Goal: Task Accomplishment & Management: Manage account settings

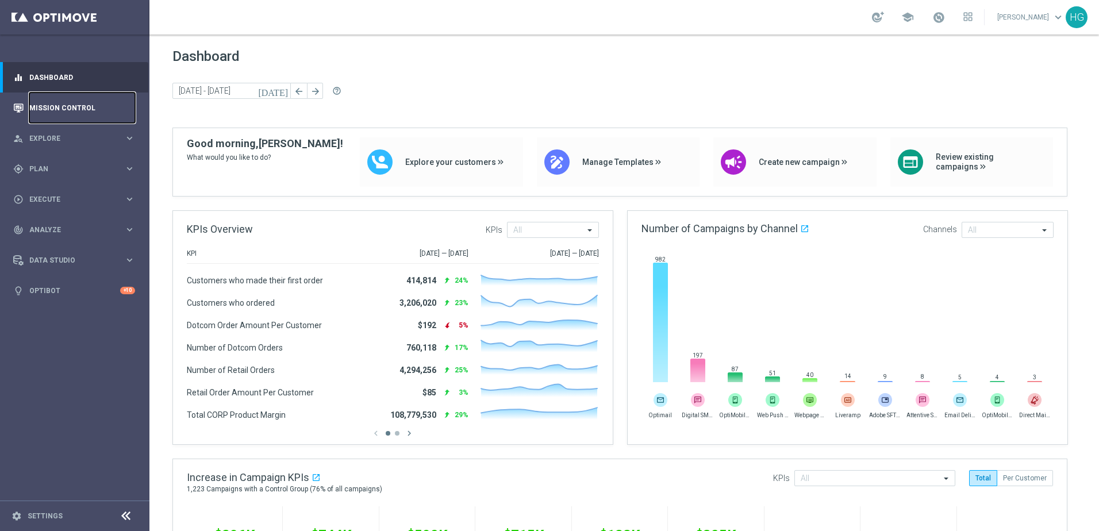
click at [89, 107] on link "Mission Control" at bounding box center [82, 108] width 106 height 30
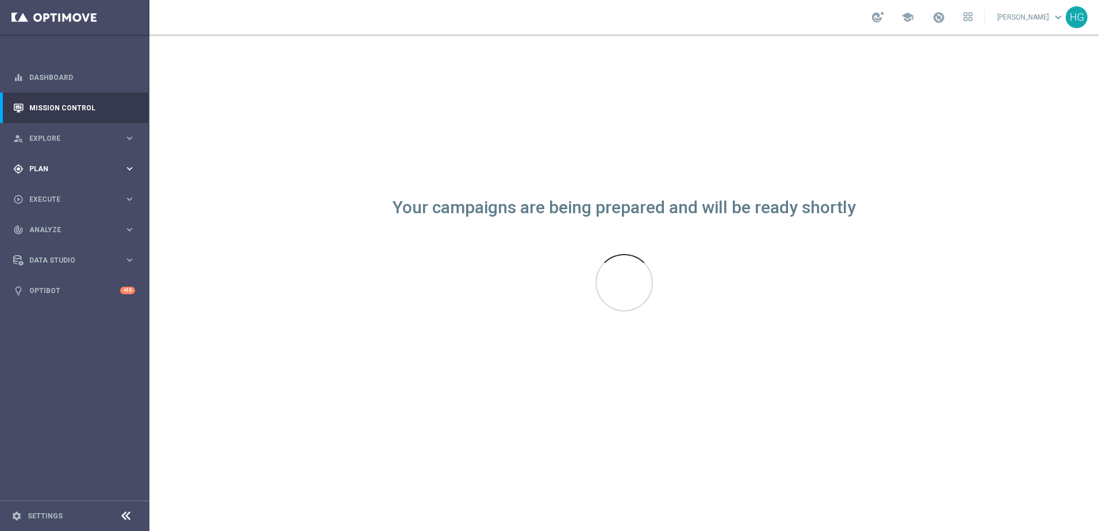
click at [71, 166] on span "Plan" at bounding box center [76, 169] width 95 height 7
click at [45, 228] on span "Templates" at bounding box center [71, 227] width 82 height 7
click at [49, 241] on link "Optimail" at bounding box center [78, 244] width 84 height 9
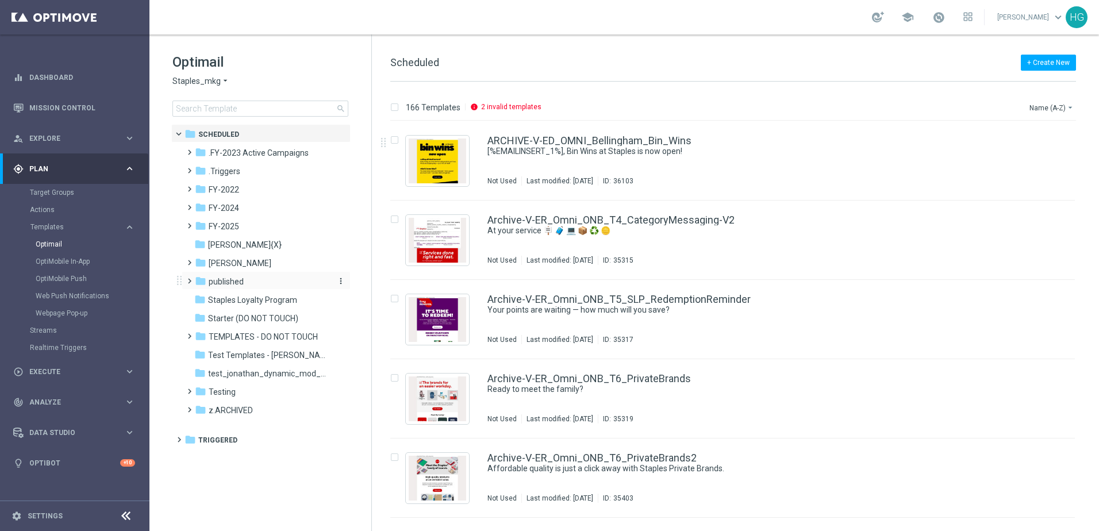
click at [197, 278] on icon "folder" at bounding box center [200, 280] width 11 height 11
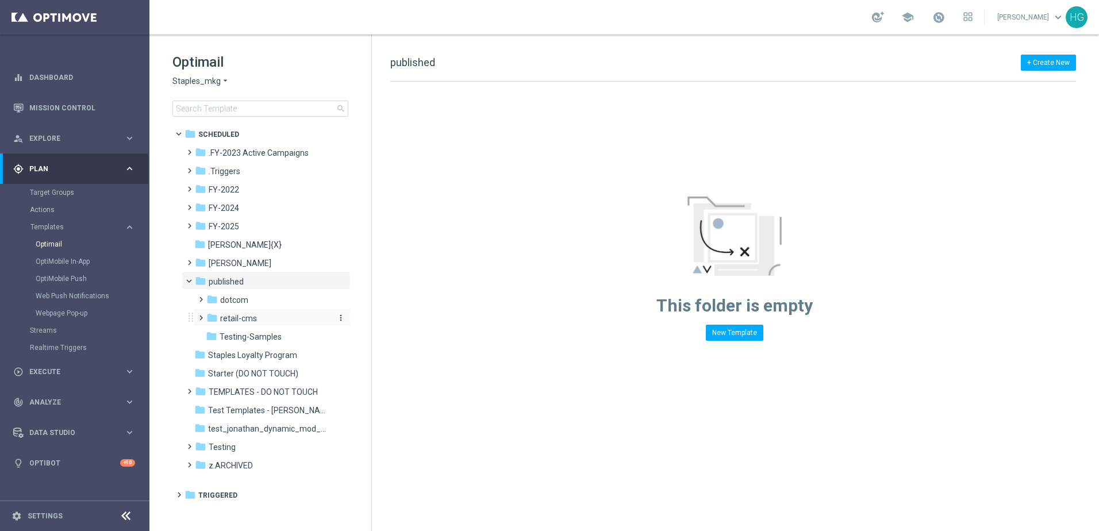
click at [226, 318] on span "retail-cms" at bounding box center [238, 318] width 37 height 10
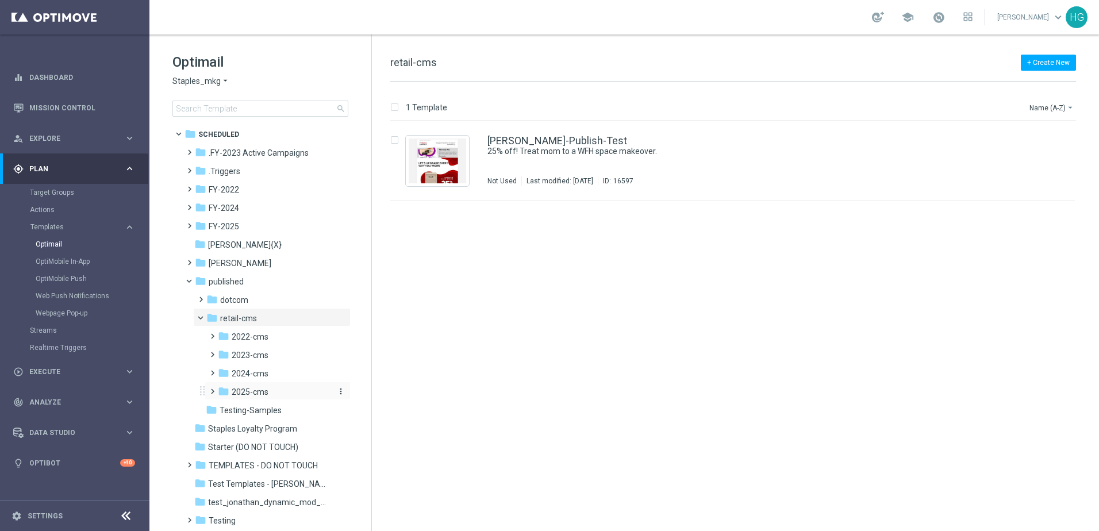
click at [243, 390] on span "2025-cms" at bounding box center [250, 392] width 37 height 10
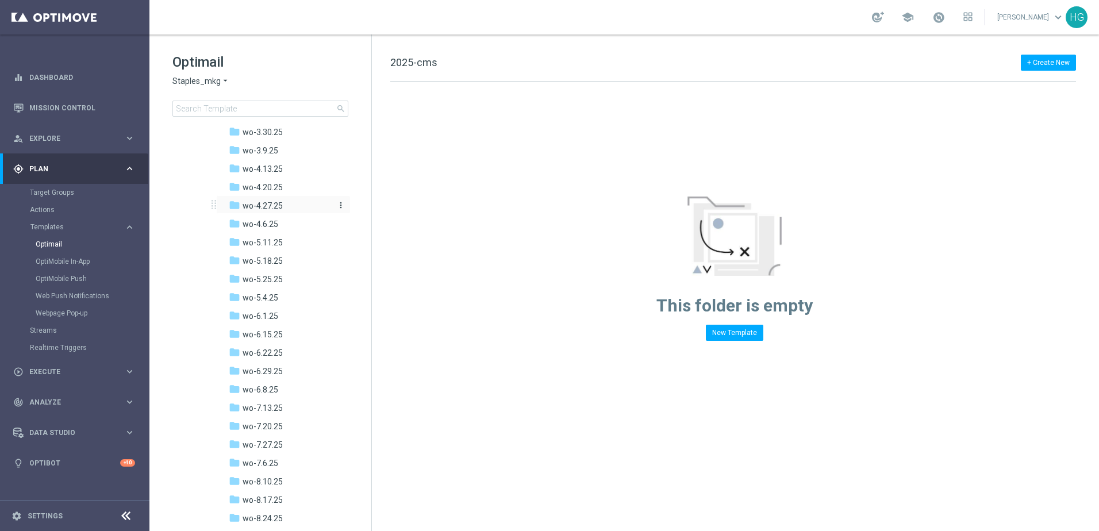
scroll to position [690, 0]
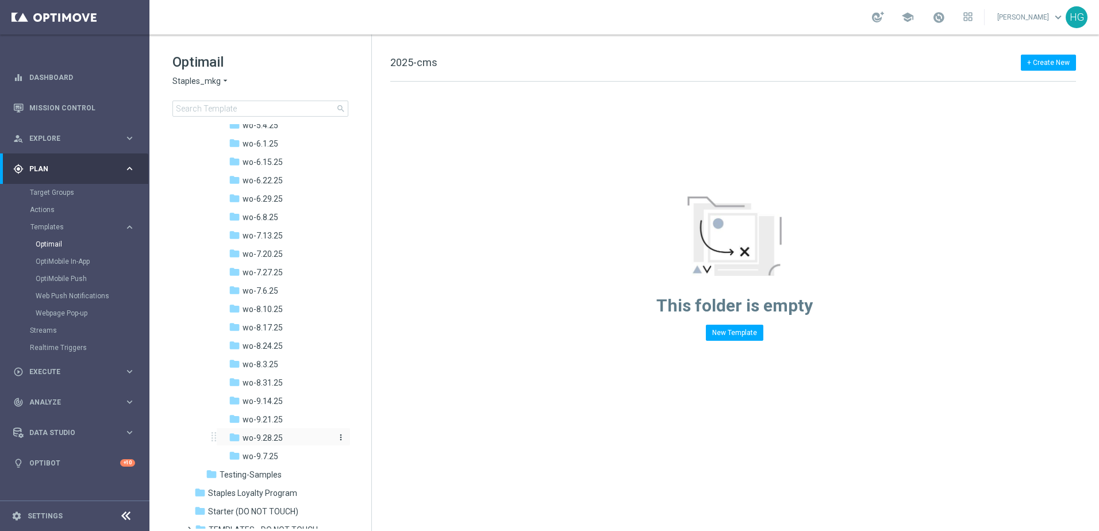
click at [250, 438] on span "wo-9.28.25" at bounding box center [263, 438] width 40 height 10
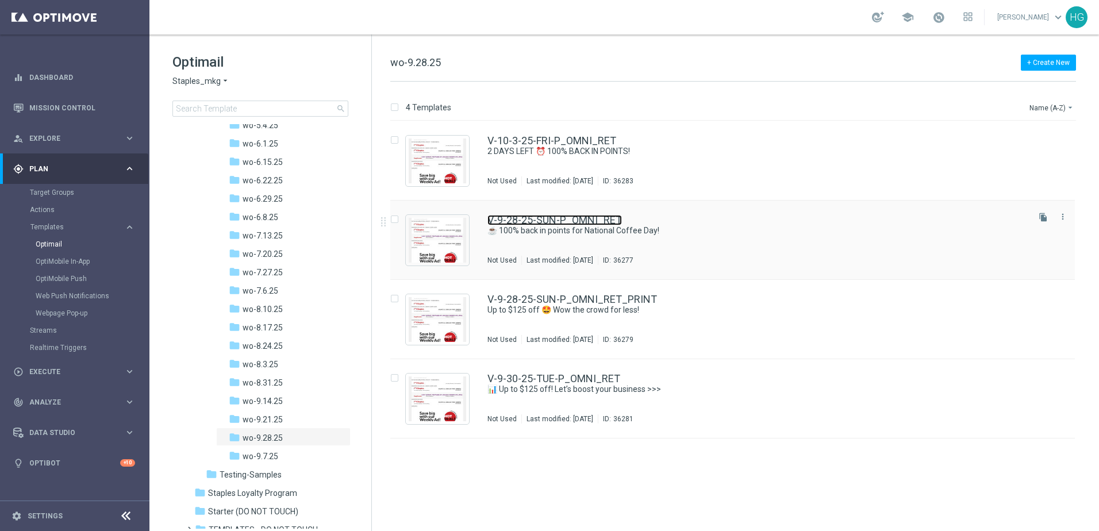
click at [575, 220] on link "V-9-28-25-SUN-P_OMNI_RET" at bounding box center [554, 220] width 134 height 10
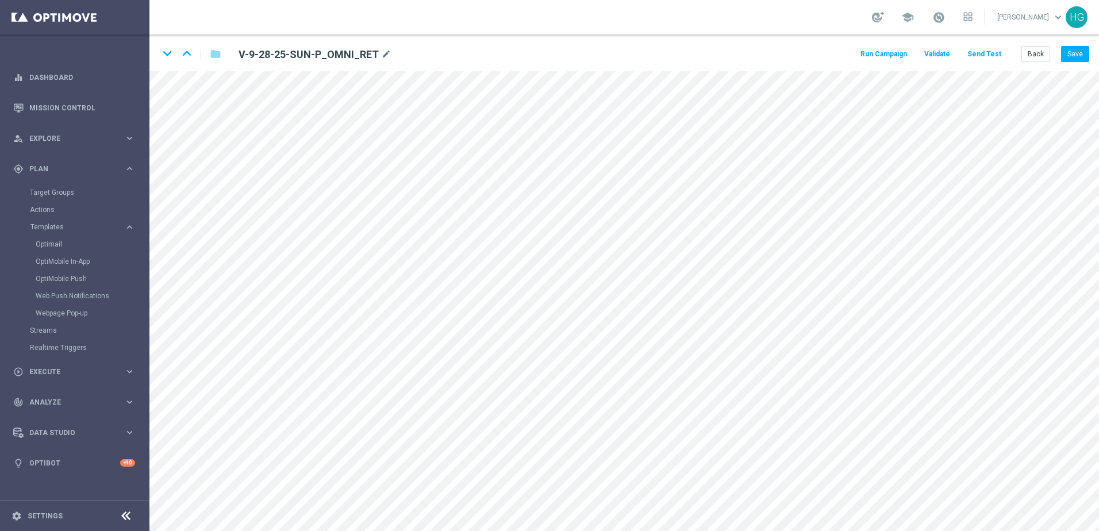
click at [992, 53] on button "Send Test" at bounding box center [983, 55] width 37 height 16
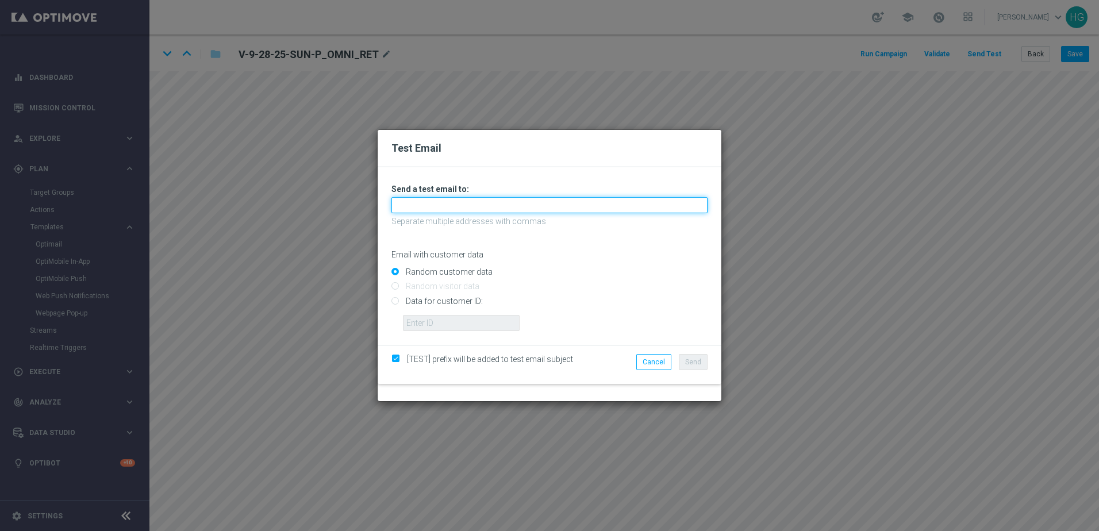
click at [460, 198] on input "text" at bounding box center [549, 205] width 316 height 16
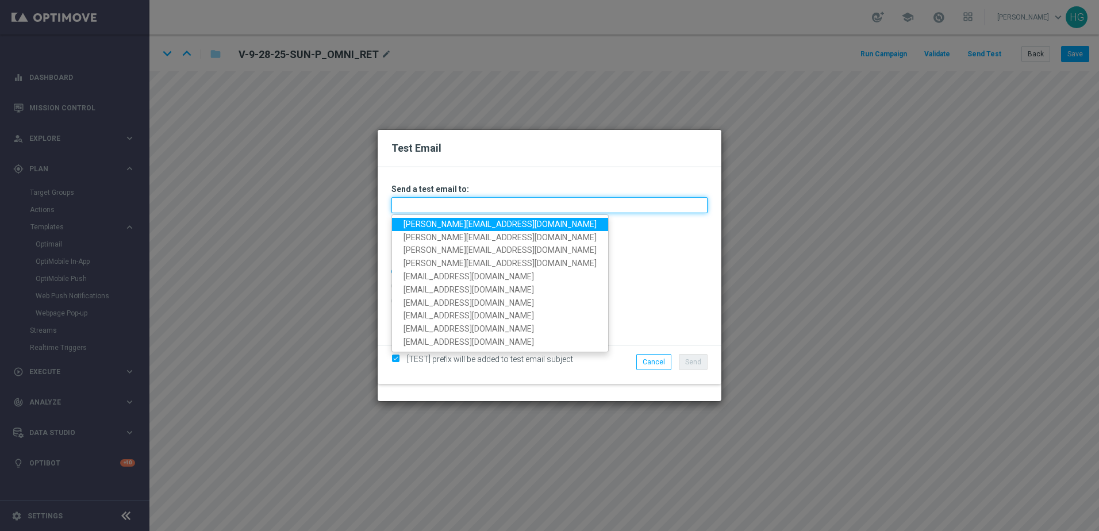
paste input "helen.gao-bh912@litmusemail.com"
type input "helen.gao-bh912@litmusemail.com"
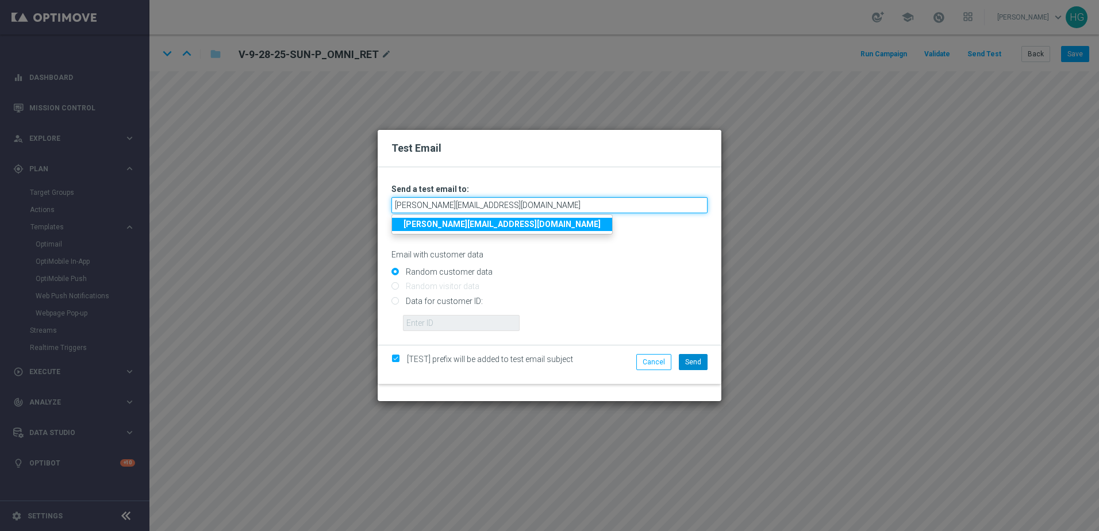
type input "helen.gao-bh912@litmusemail.com"
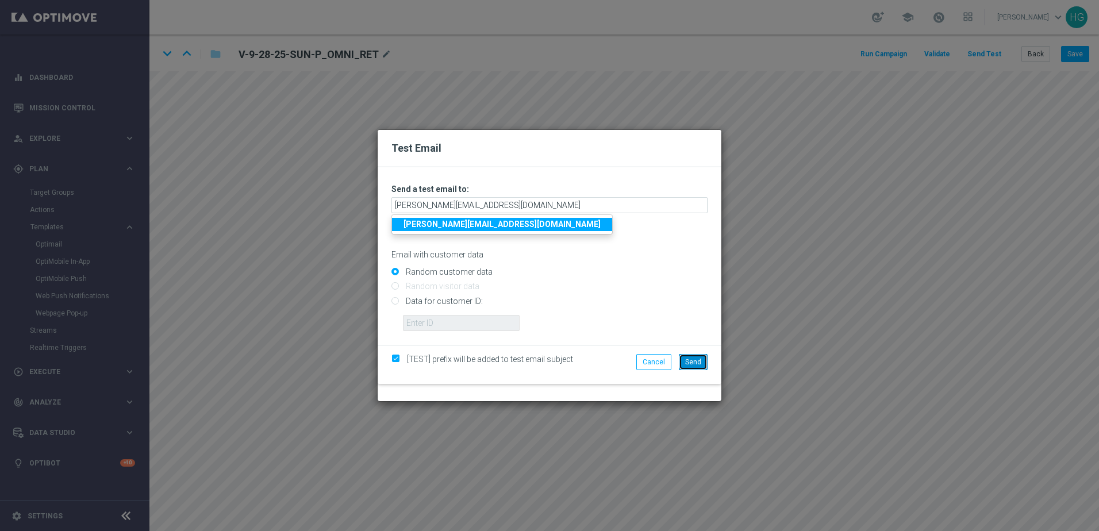
click at [691, 361] on span "Send" at bounding box center [693, 362] width 16 height 8
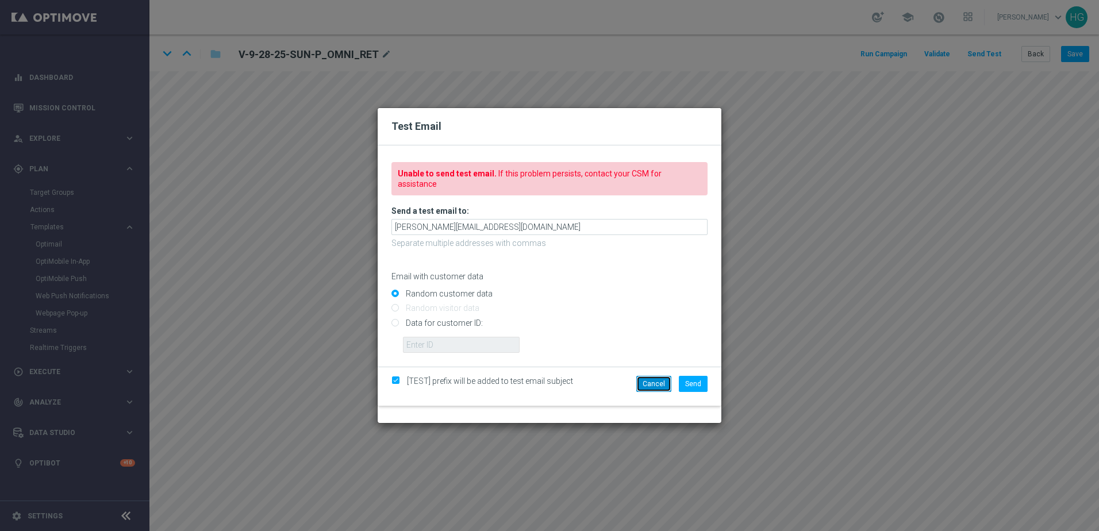
click at [669, 376] on button "Cancel" at bounding box center [653, 384] width 35 height 16
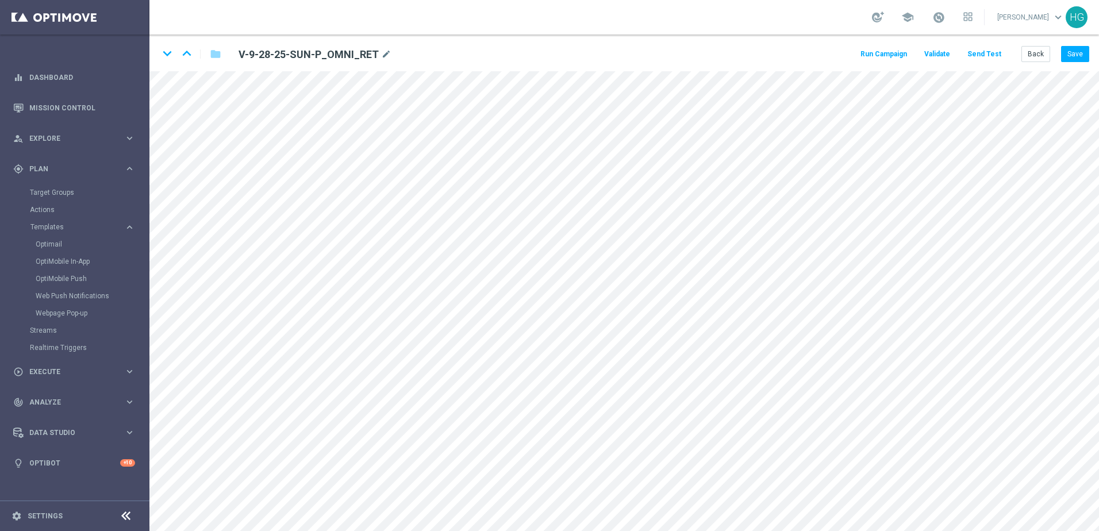
click at [991, 56] on button "Send Test" at bounding box center [983, 55] width 37 height 16
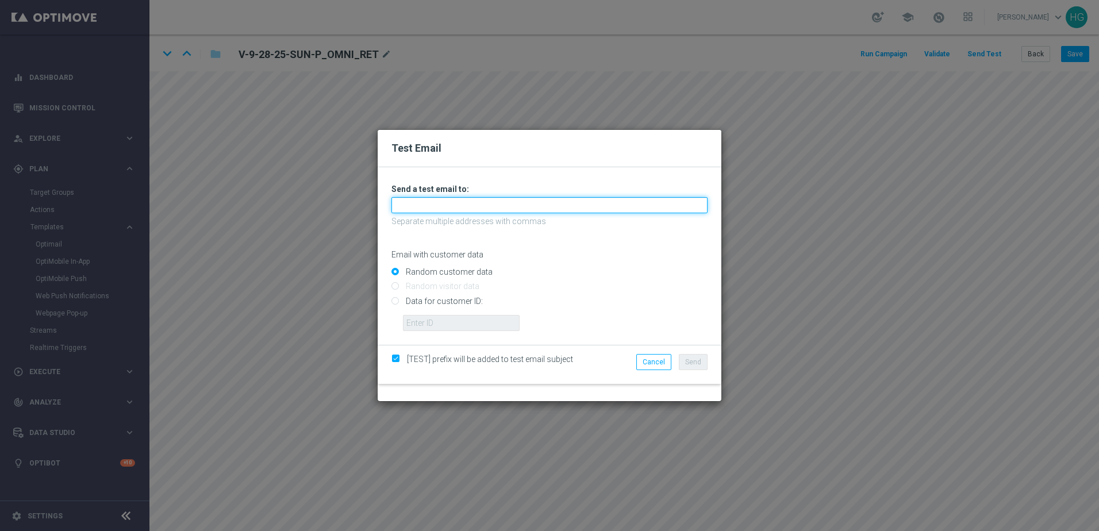
click at [586, 211] on input "text" at bounding box center [549, 205] width 316 height 16
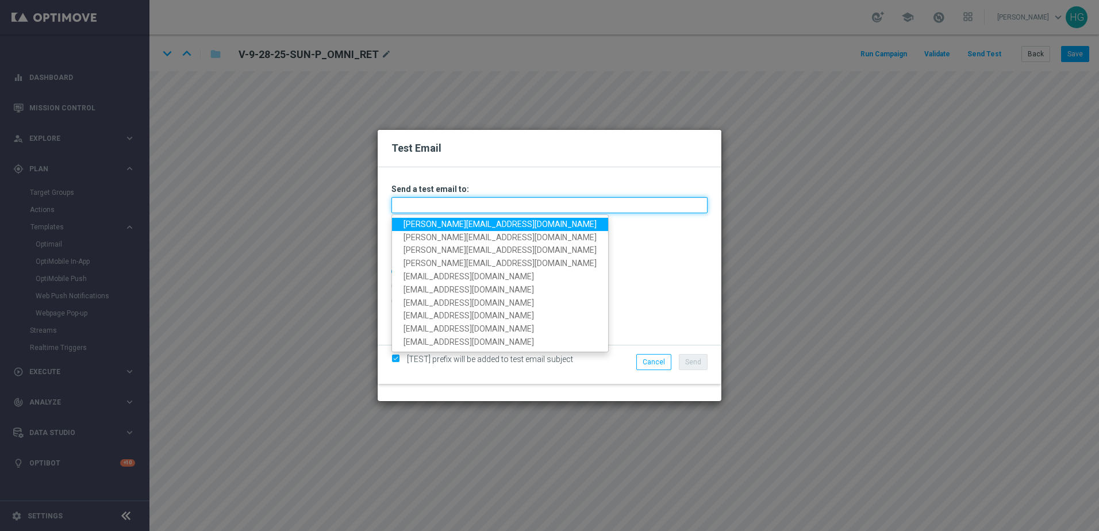
paste input "helen.gao-bh912@litmusemail.com"
type input "helen.gao-bh912@litmusemail.com"
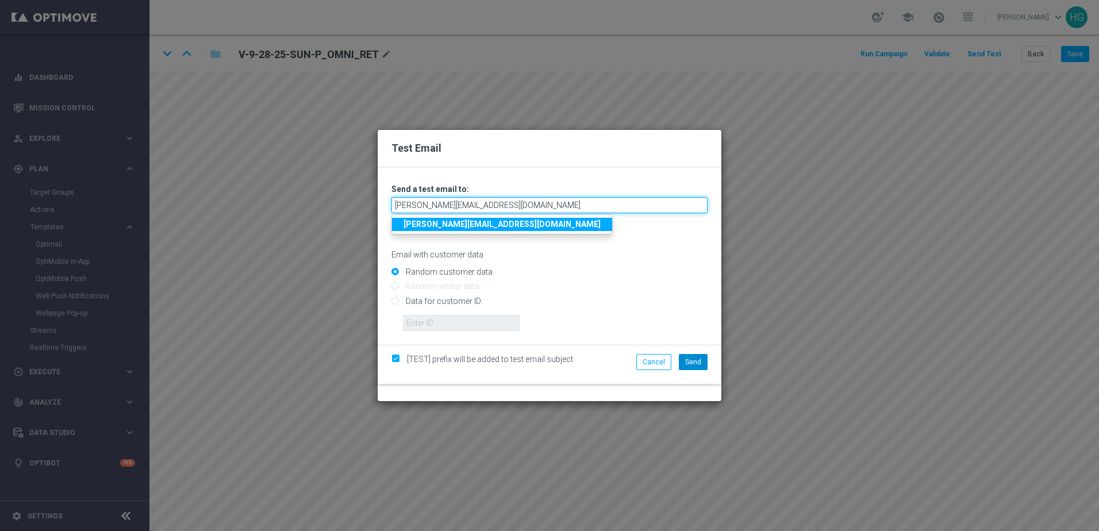
type input "helen.gao-bh912@litmusemail.com"
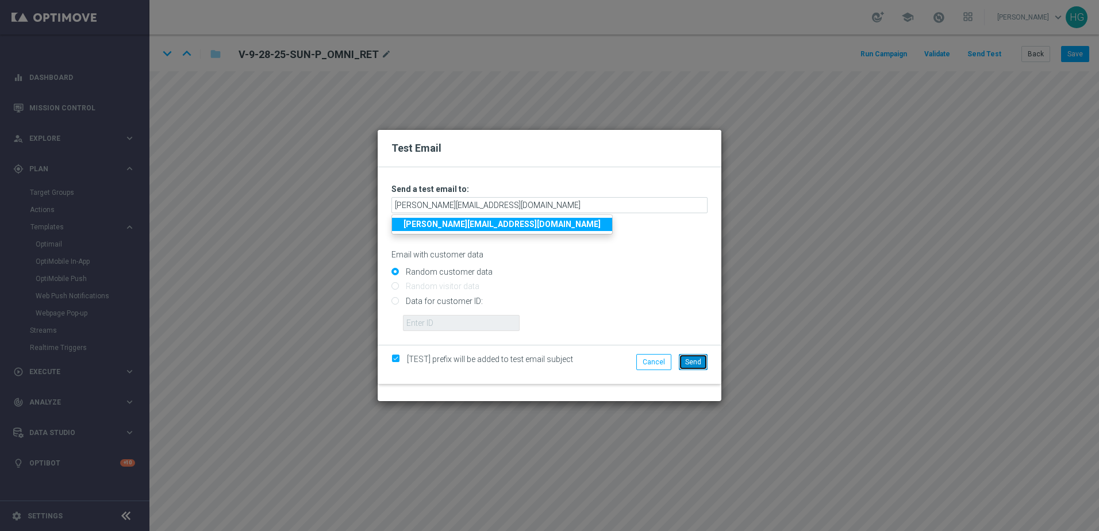
click at [701, 358] on span "Send" at bounding box center [693, 362] width 16 height 8
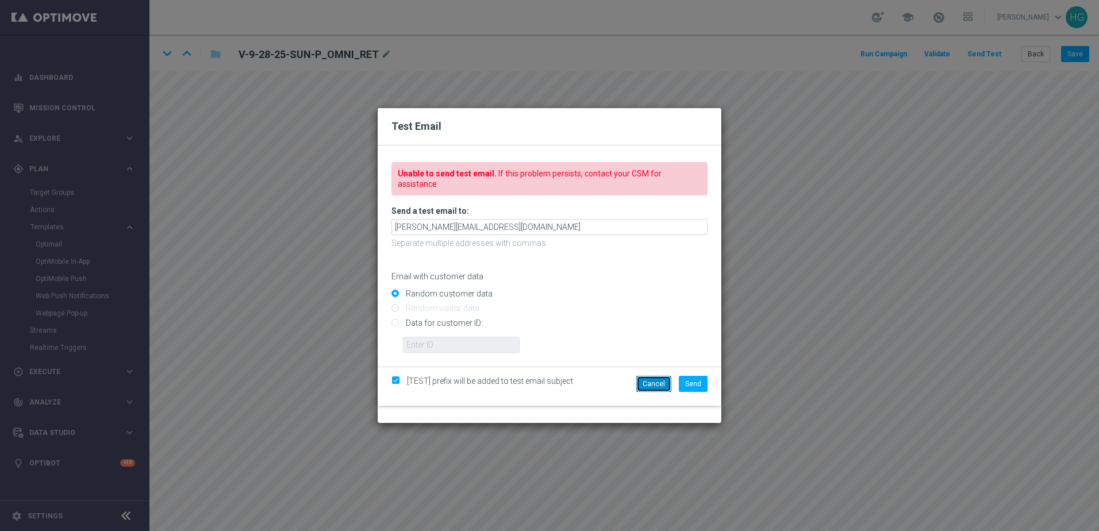
click at [661, 379] on button "Cancel" at bounding box center [653, 384] width 35 height 16
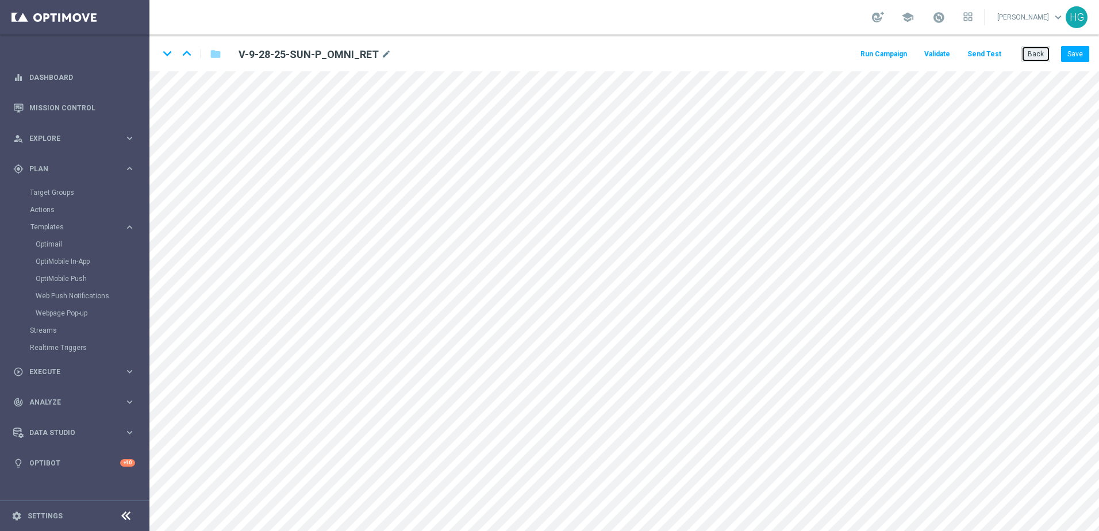
click at [1039, 51] on button "Back" at bounding box center [1035, 54] width 29 height 16
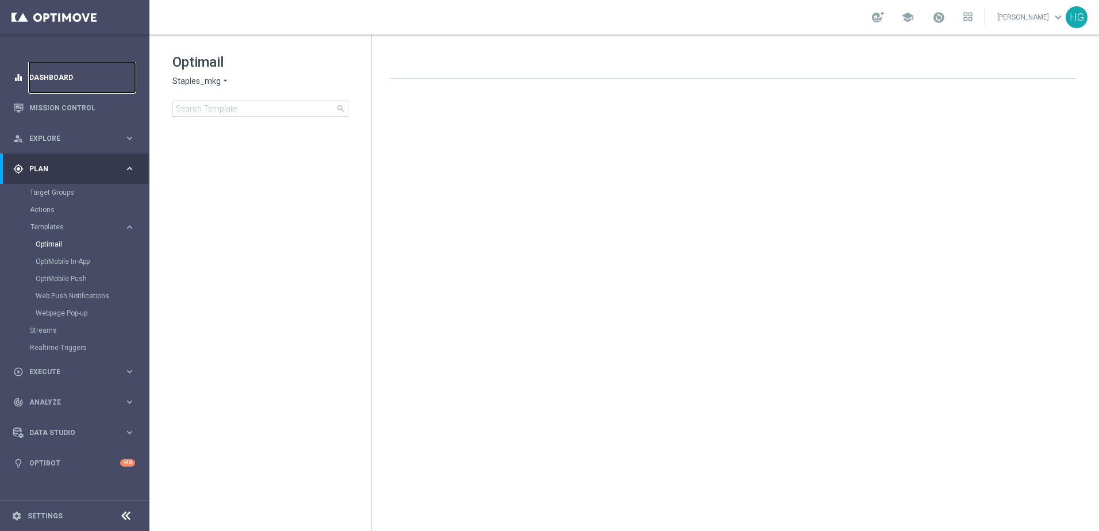
click at [65, 75] on link "Dashboard" at bounding box center [82, 77] width 106 height 30
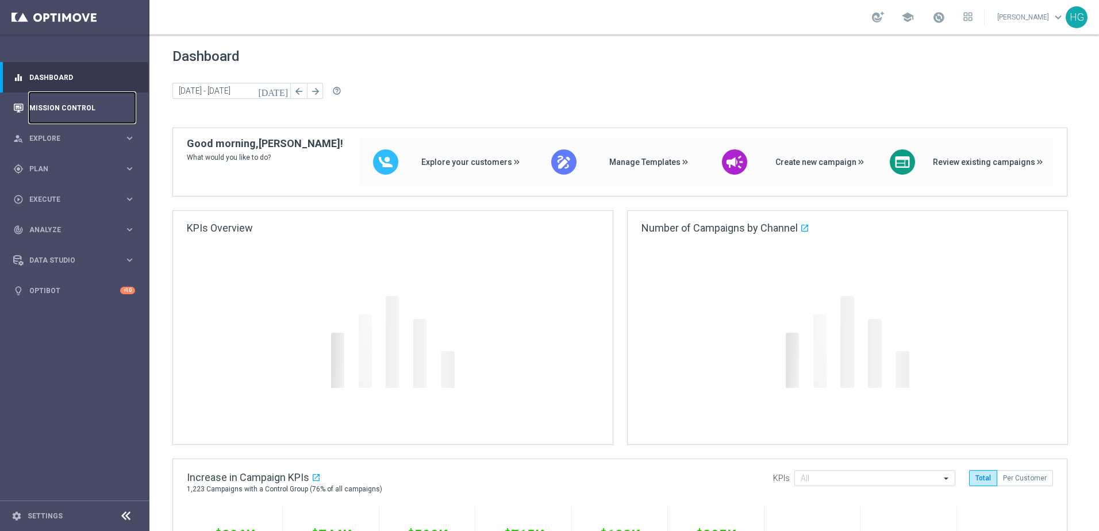
click at [66, 97] on link "Mission Control" at bounding box center [82, 108] width 106 height 30
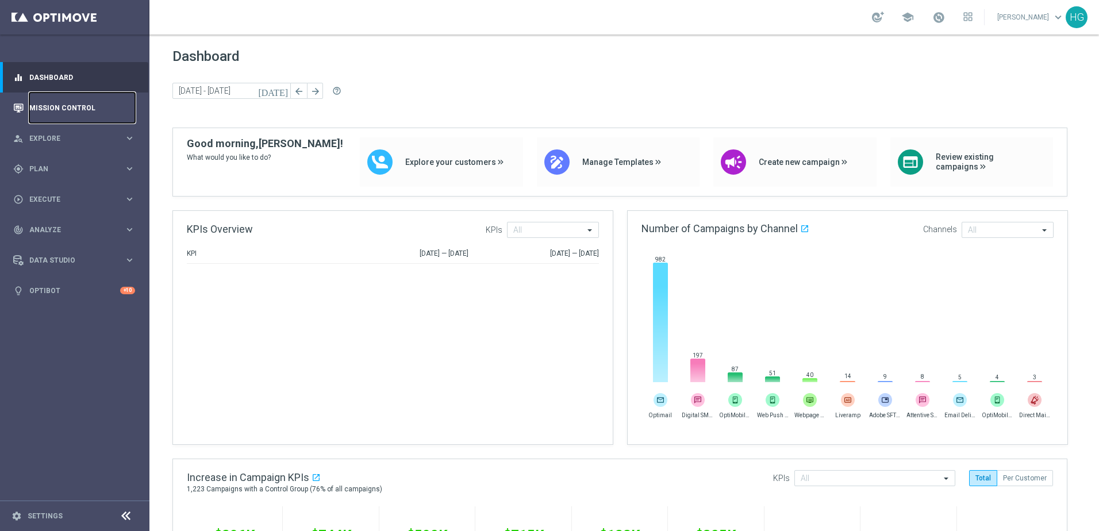
click at [89, 101] on link "Mission Control" at bounding box center [82, 108] width 106 height 30
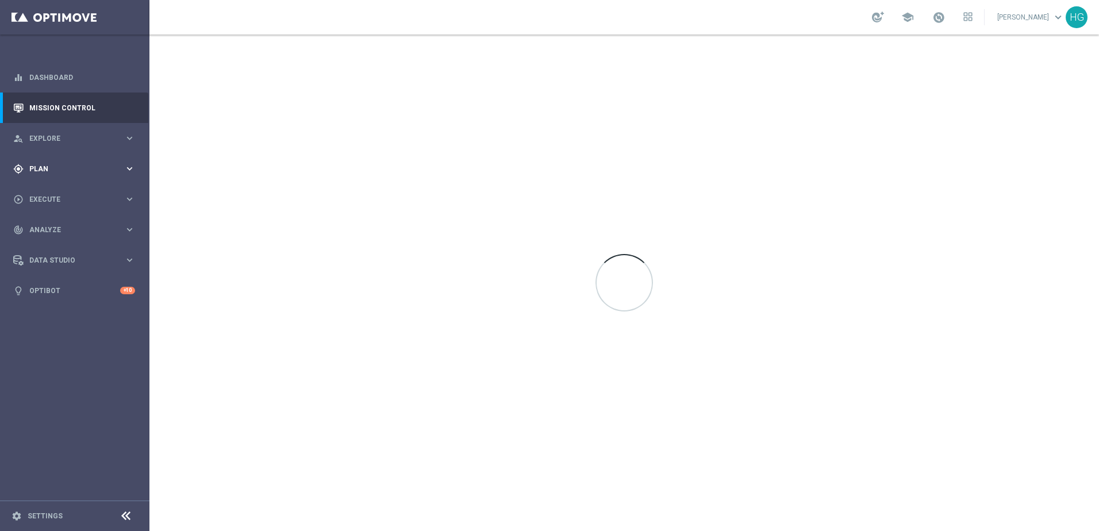
click at [71, 176] on div "gps_fixed Plan keyboard_arrow_right" at bounding box center [74, 168] width 148 height 30
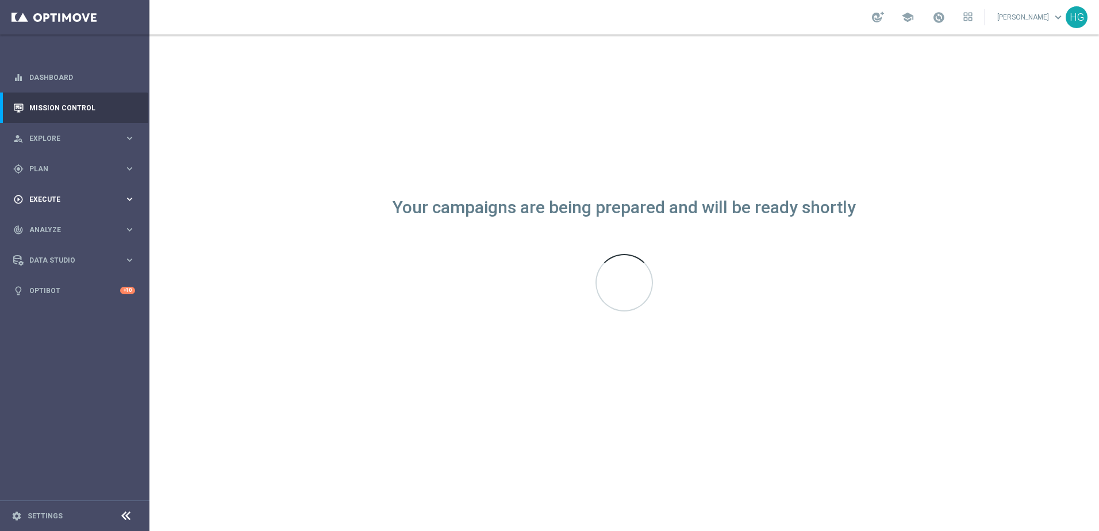
click at [68, 202] on span "Execute" at bounding box center [76, 199] width 95 height 7
click at [64, 226] on link "Campaign Builder" at bounding box center [75, 222] width 90 height 9
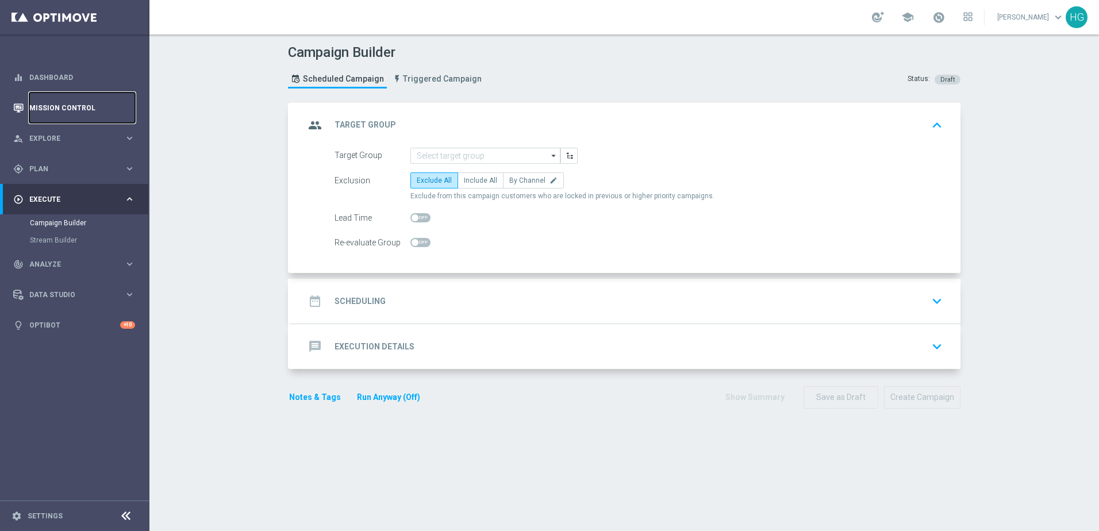
click at [73, 99] on link "Mission Control" at bounding box center [82, 108] width 106 height 30
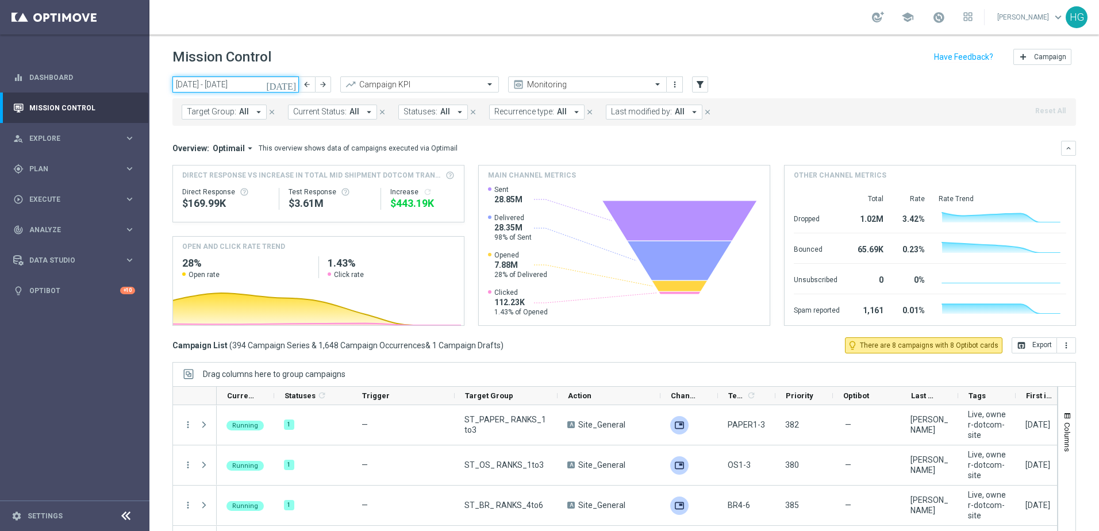
click at [257, 86] on input "22 Sep 2025 - 28 Sep 2025" at bounding box center [235, 84] width 126 height 16
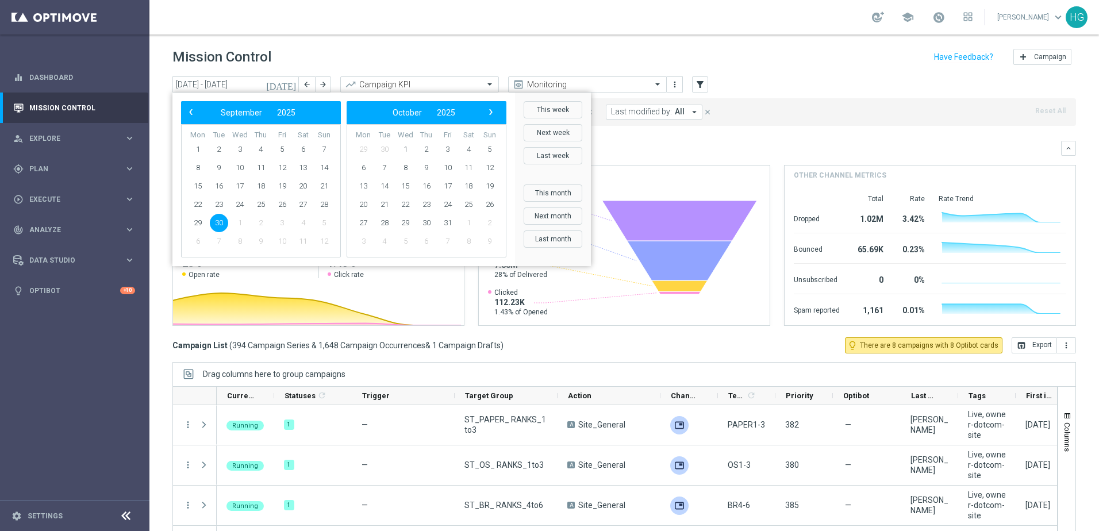
click at [218, 218] on span "30" at bounding box center [219, 223] width 18 height 18
type input "30 Sep 2025 - 30 Sep 2025"
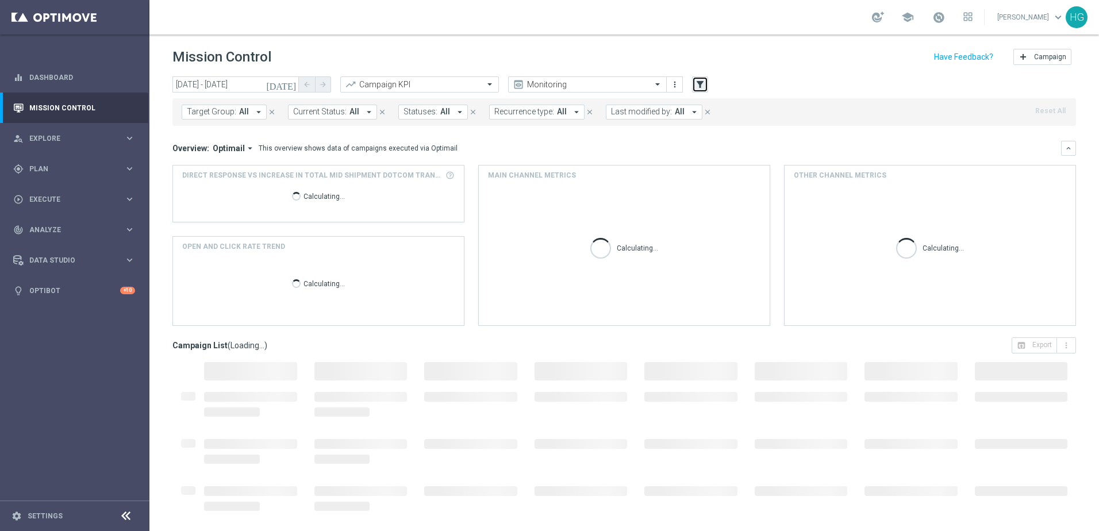
click at [703, 85] on icon "filter_alt" at bounding box center [700, 84] width 10 height 10
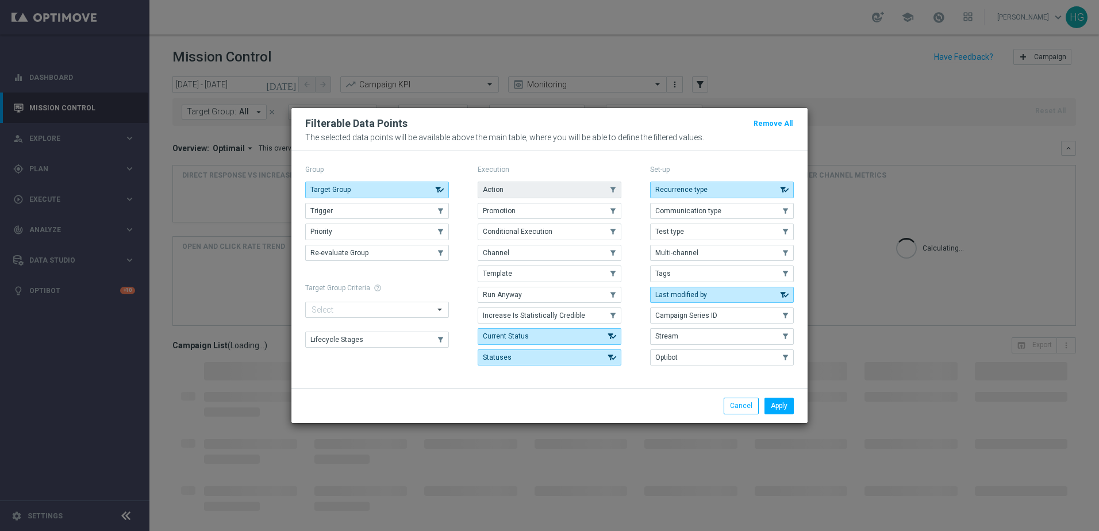
click at [526, 187] on button "Action" at bounding box center [550, 190] width 144 height 16
click at [789, 403] on button "Apply" at bounding box center [778, 406] width 29 height 16
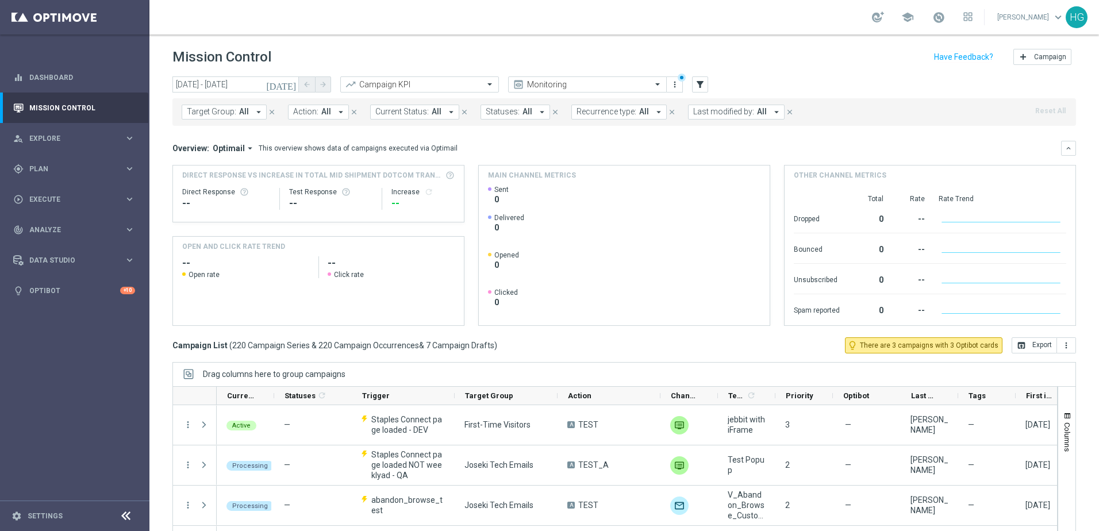
click at [327, 115] on span "All" at bounding box center [326, 112] width 10 height 10
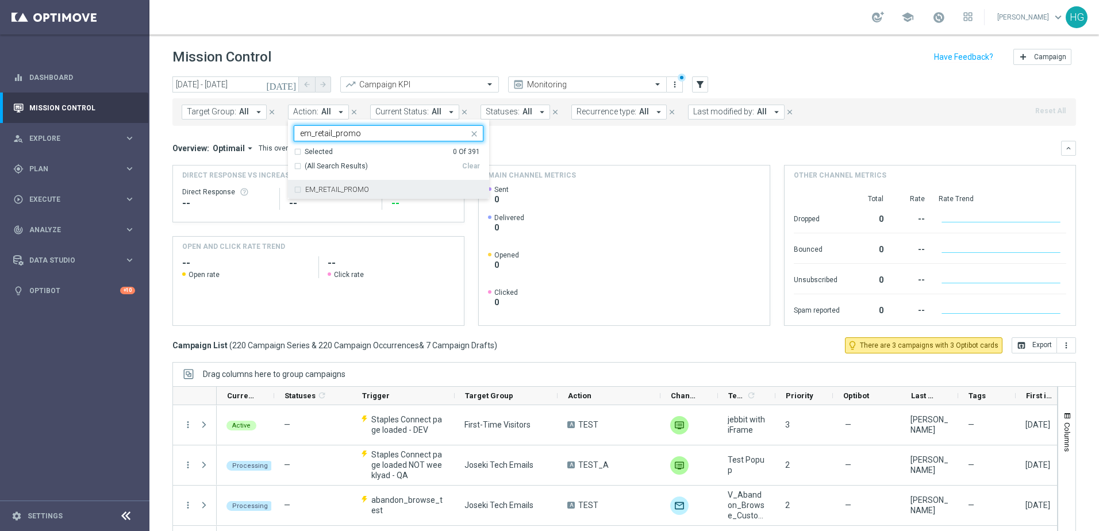
click at [344, 194] on div "EM_RETAIL_PROMO" at bounding box center [389, 189] width 190 height 18
type input "em_retail_promo"
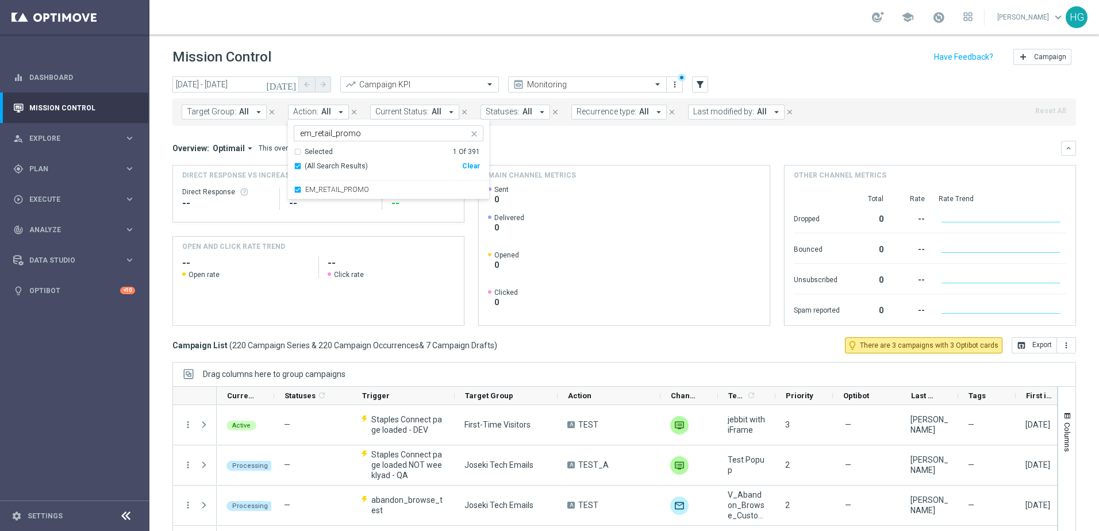
click at [392, 40] on header "Mission Control add Campaign" at bounding box center [623, 55] width 949 height 42
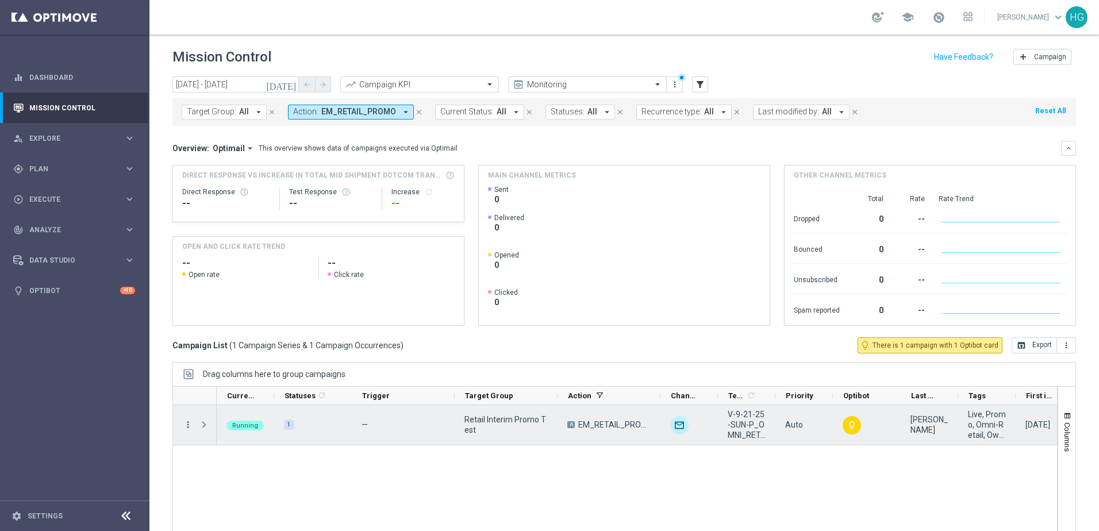
click at [188, 421] on icon "more_vert" at bounding box center [188, 425] width 10 height 10
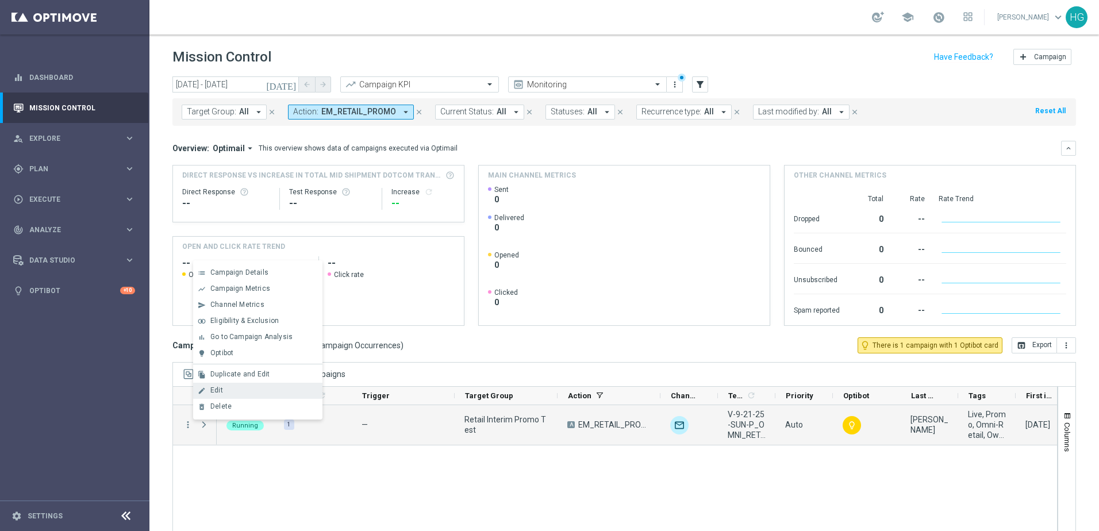
click at [245, 387] on div "Edit" at bounding box center [263, 390] width 107 height 8
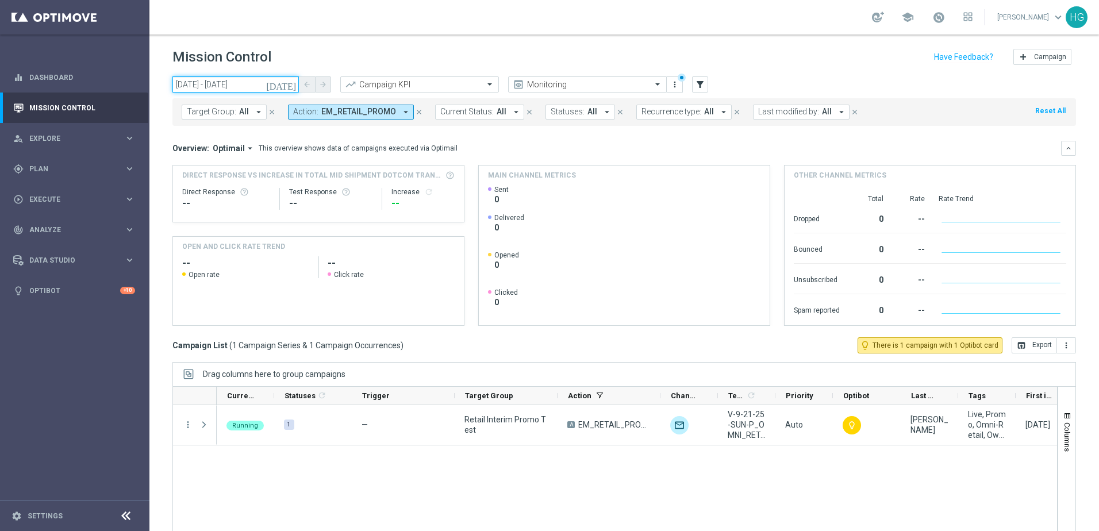
click at [255, 80] on input "30 Sep 2025 - 30 Sep 2025" at bounding box center [235, 84] width 126 height 16
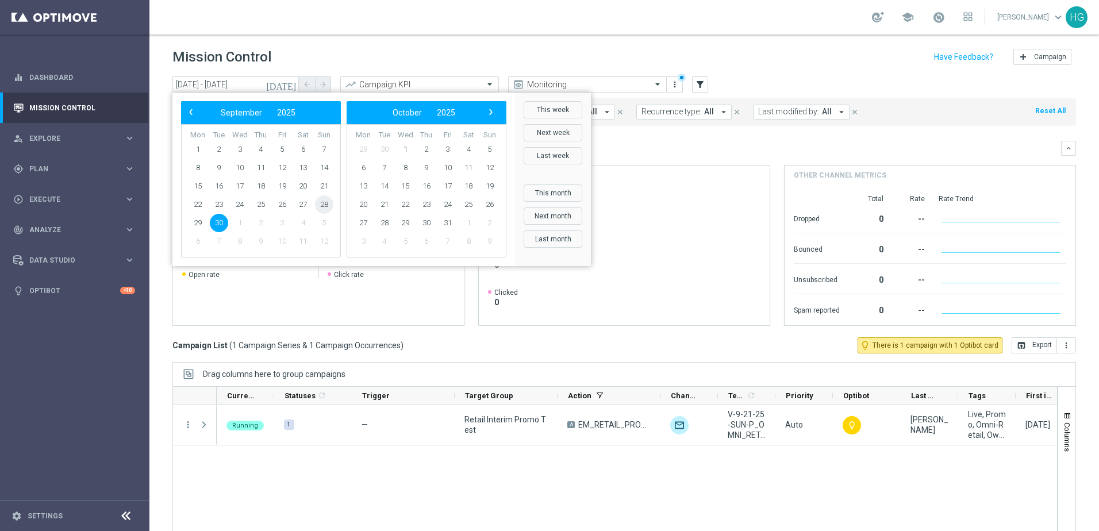
click at [323, 206] on span "28" at bounding box center [324, 204] width 18 height 18
click at [324, 204] on span "28" at bounding box center [324, 204] width 18 height 18
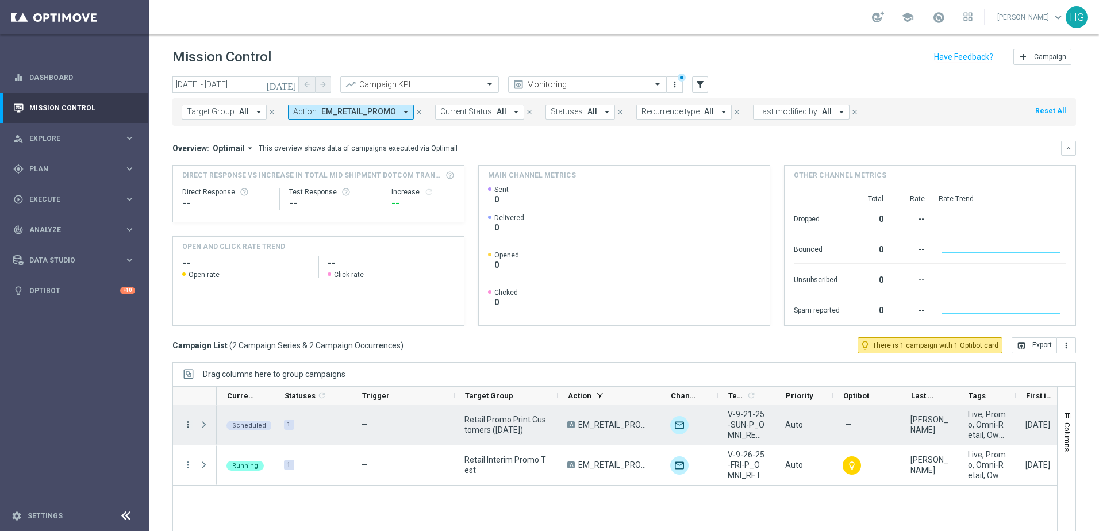
click at [188, 426] on icon "more_vert" at bounding box center [188, 425] width 10 height 10
click at [237, 389] on div "Edit" at bounding box center [263, 390] width 107 height 8
click at [188, 425] on icon "more_vert" at bounding box center [188, 425] width 10 height 10
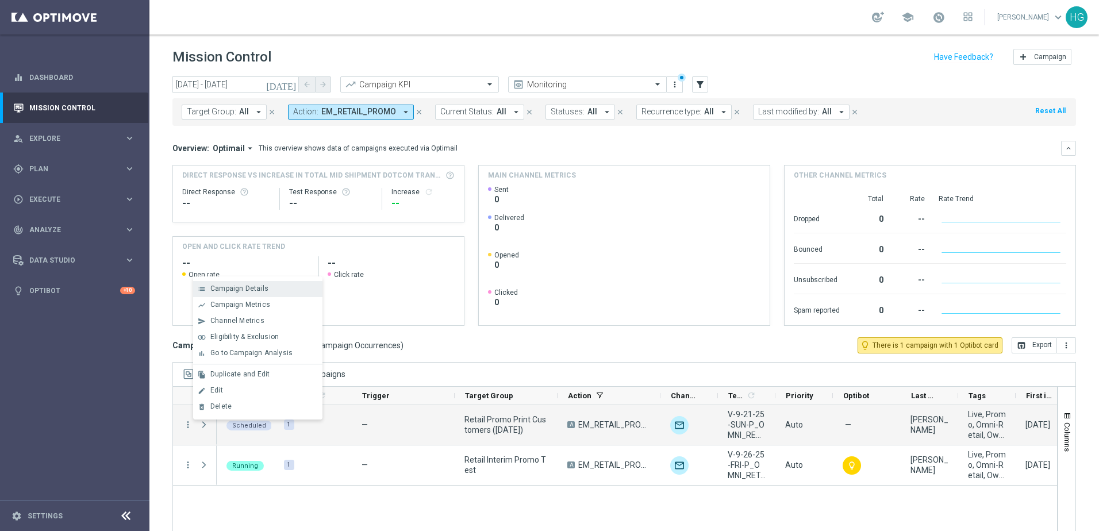
click at [227, 294] on div "list Campaign Details" at bounding box center [257, 289] width 129 height 16
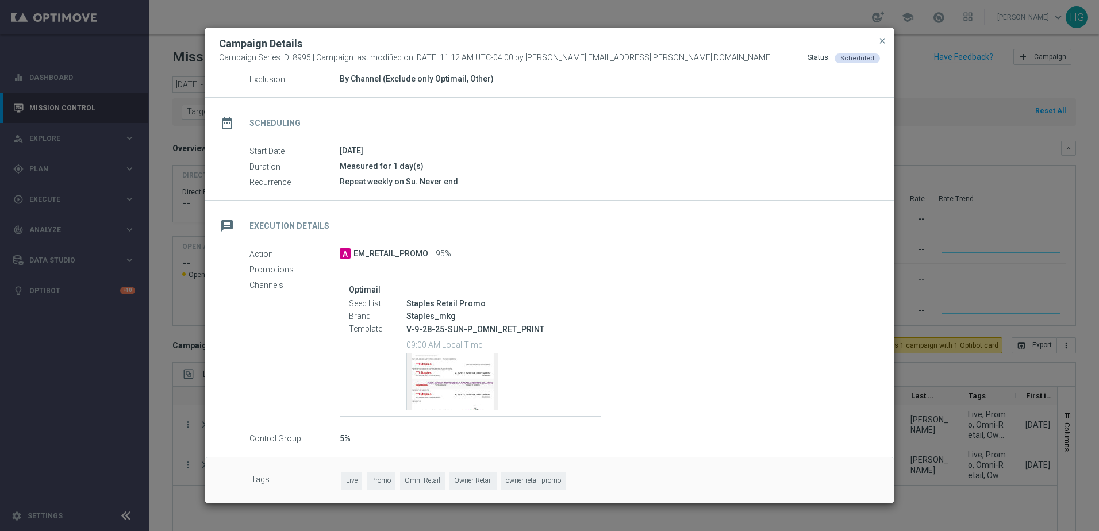
scroll to position [68, 0]
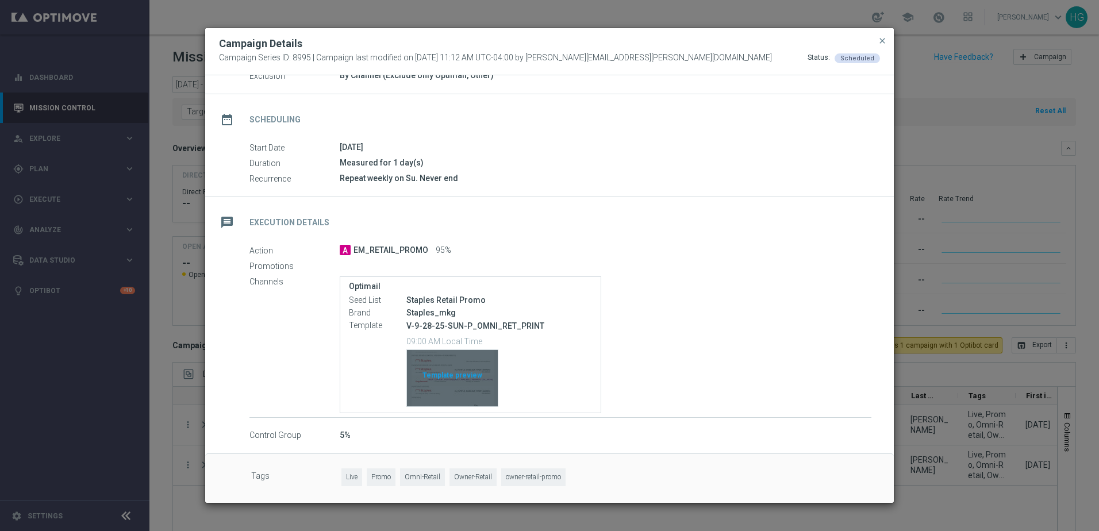
click at [460, 364] on div "Template preview" at bounding box center [452, 378] width 91 height 56
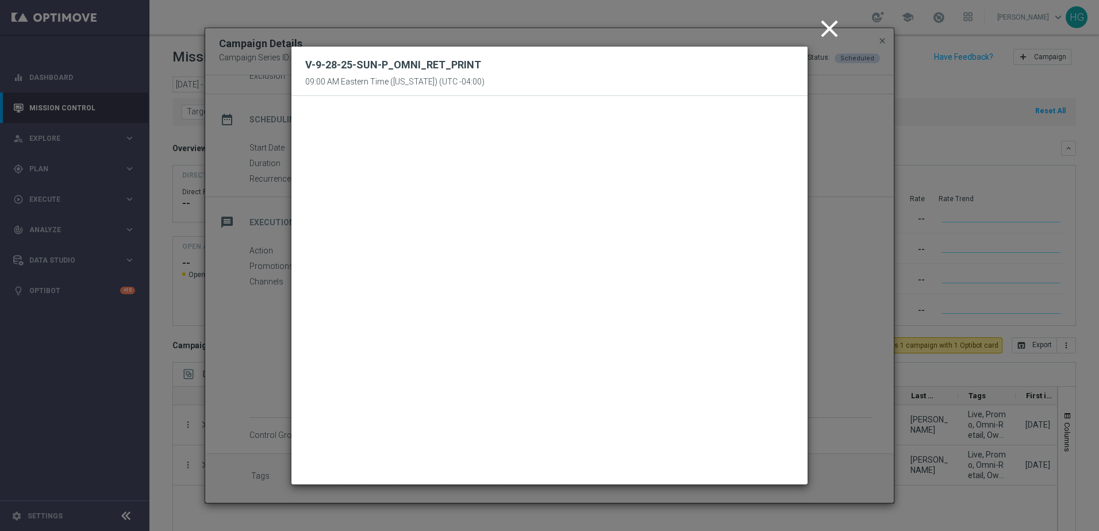
click at [832, 33] on icon "close" at bounding box center [829, 28] width 29 height 29
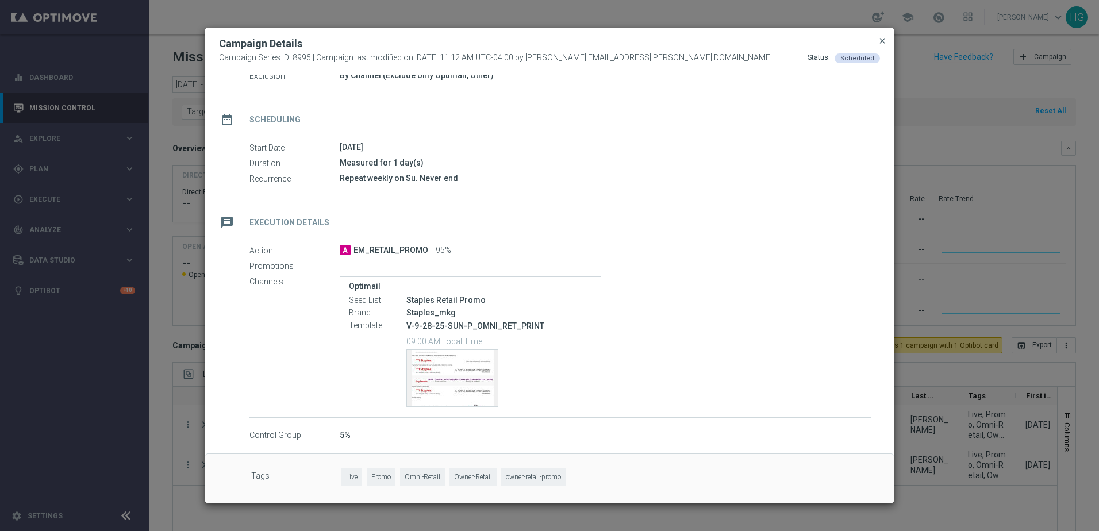
click at [884, 39] on span "close" at bounding box center [882, 40] width 9 height 9
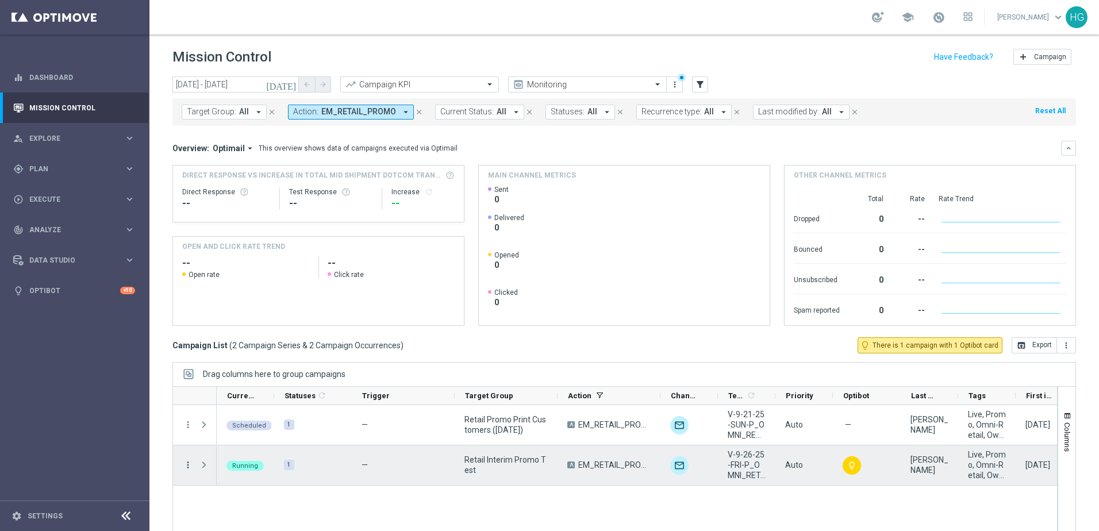
click at [186, 465] on icon "more_vert" at bounding box center [188, 465] width 10 height 10
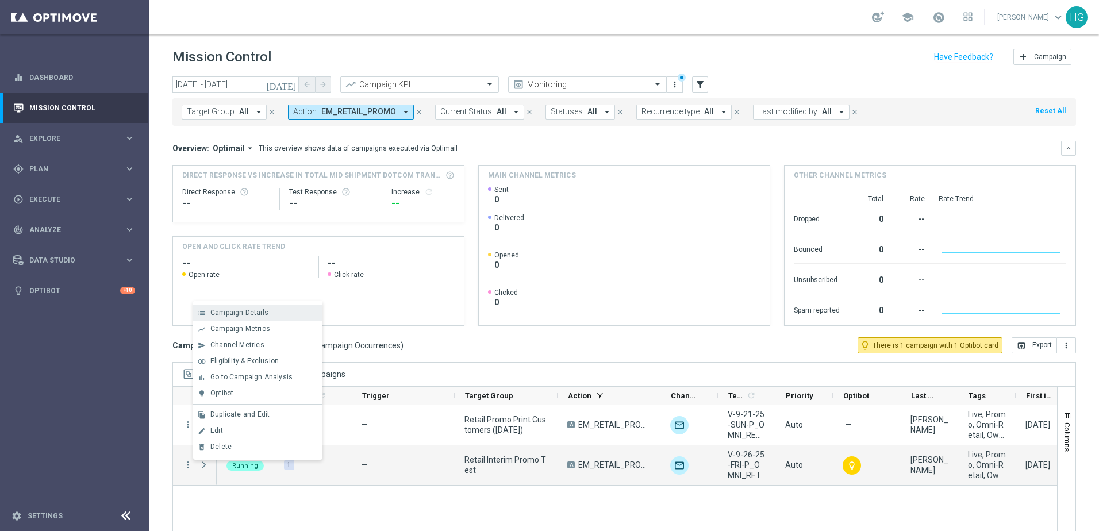
click at [253, 313] on span "Campaign Details" at bounding box center [239, 313] width 58 height 8
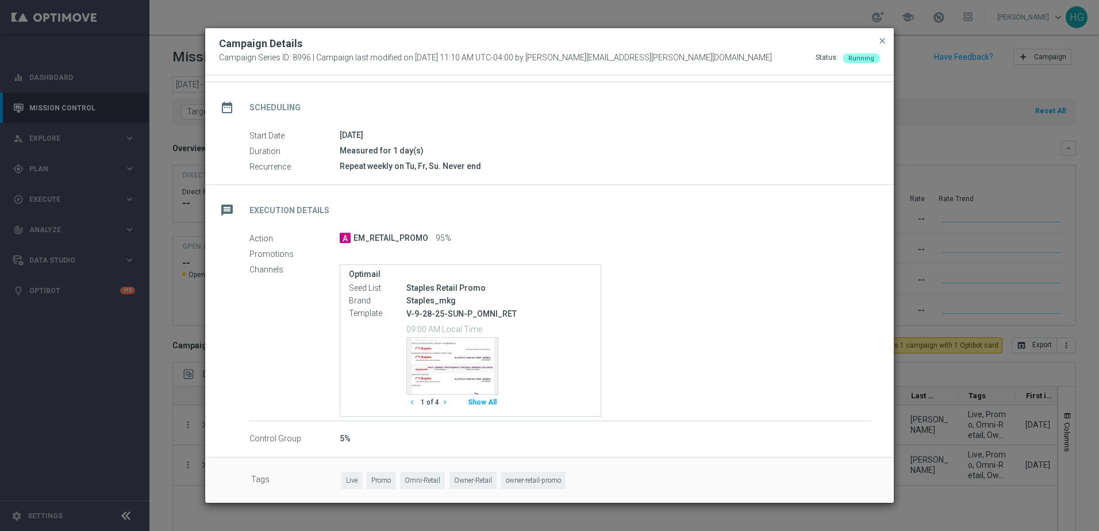
scroll to position [84, 0]
click at [492, 397] on button "Show All" at bounding box center [482, 399] width 32 height 16
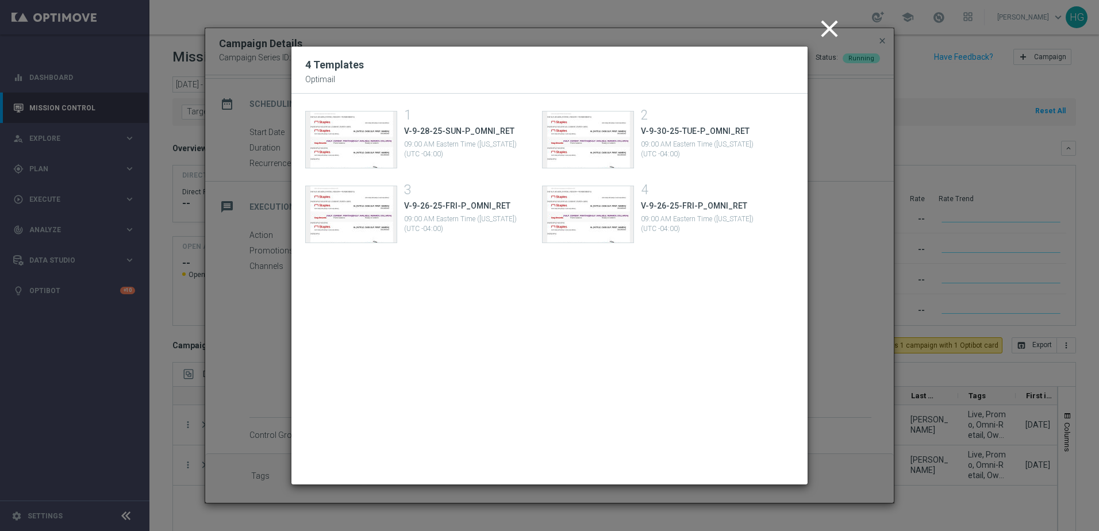
click at [451, 138] on div "1 V-9-28-25-SUN-P_OMNI_RET 09:00 AM Eastern Time (New York) (UTC -04:00)" at bounding box center [464, 139] width 121 height 57
click at [372, 138] on div "Template preview" at bounding box center [351, 139] width 91 height 56
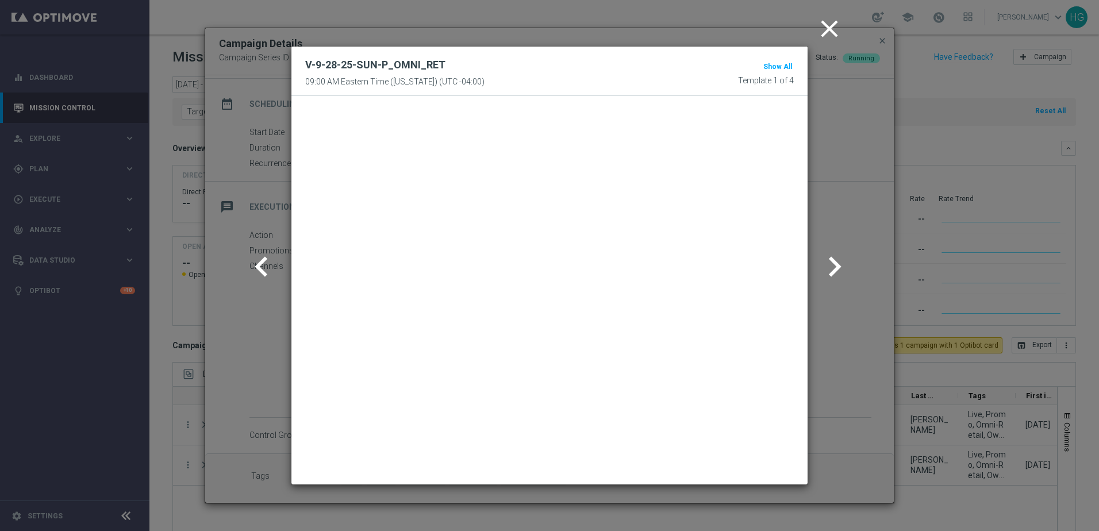
click at [824, 34] on icon "close" at bounding box center [829, 28] width 29 height 29
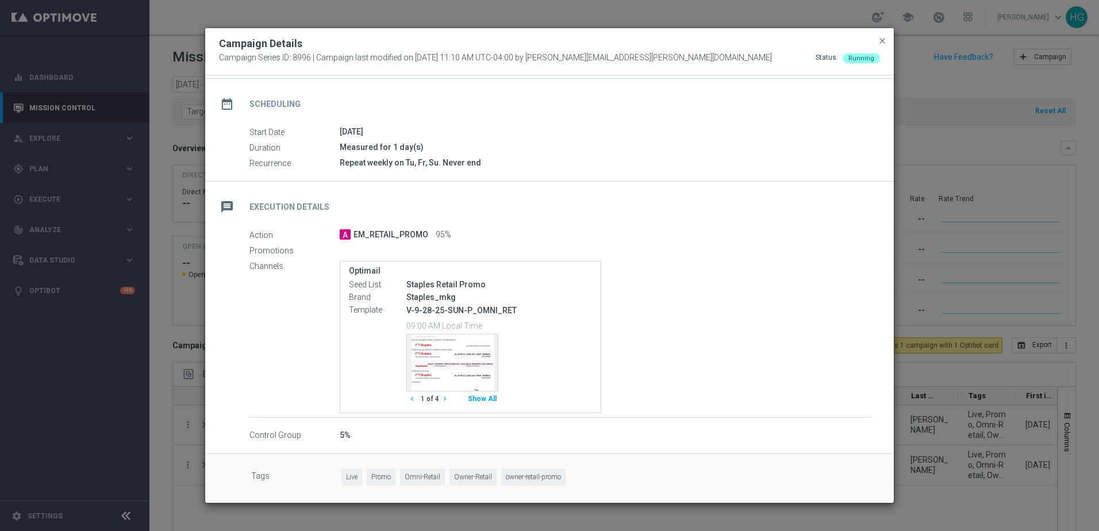
click at [479, 398] on button "Show All" at bounding box center [482, 399] width 32 height 16
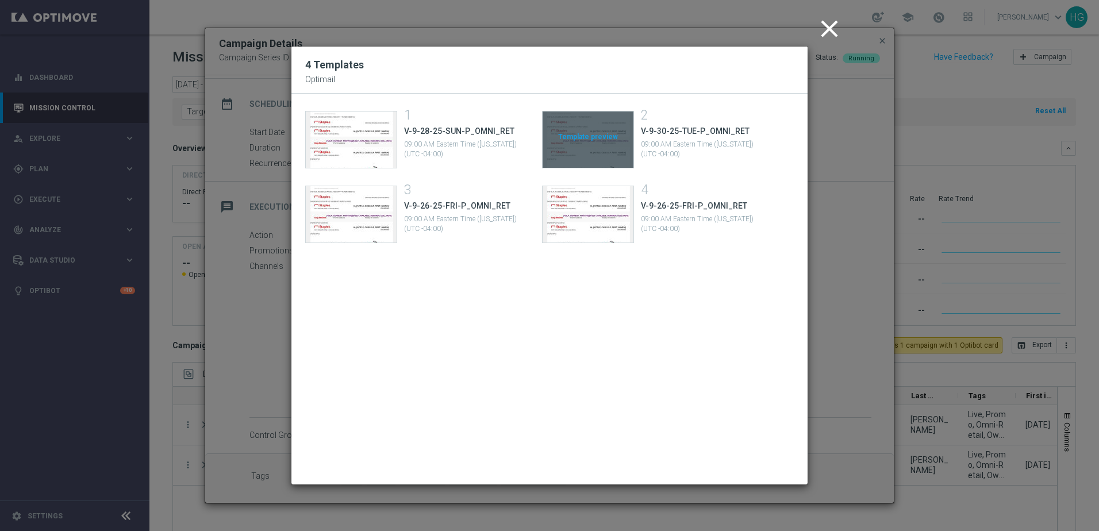
click at [605, 136] on div "Template preview" at bounding box center [587, 139] width 91 height 56
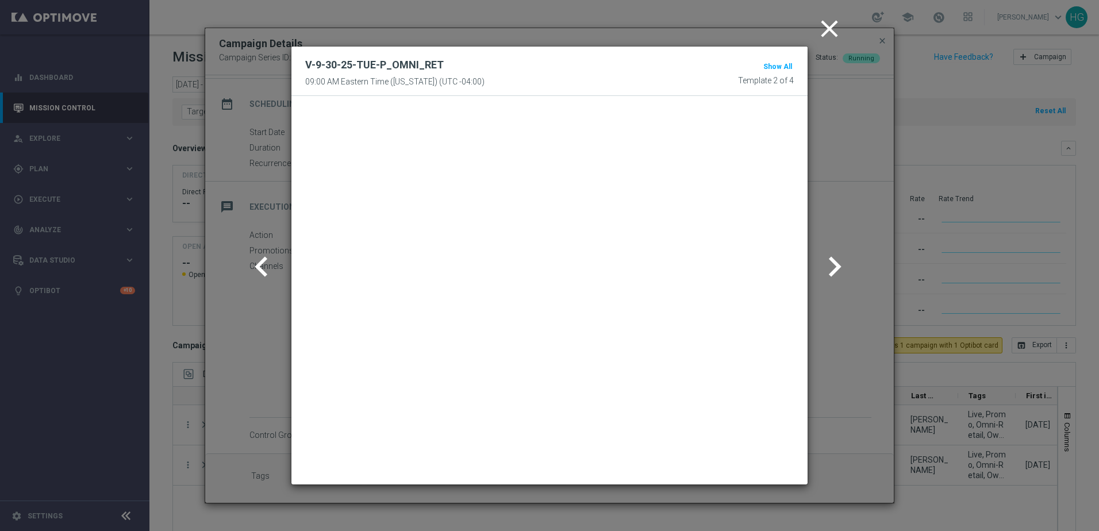
click at [832, 29] on icon "close" at bounding box center [829, 28] width 29 height 29
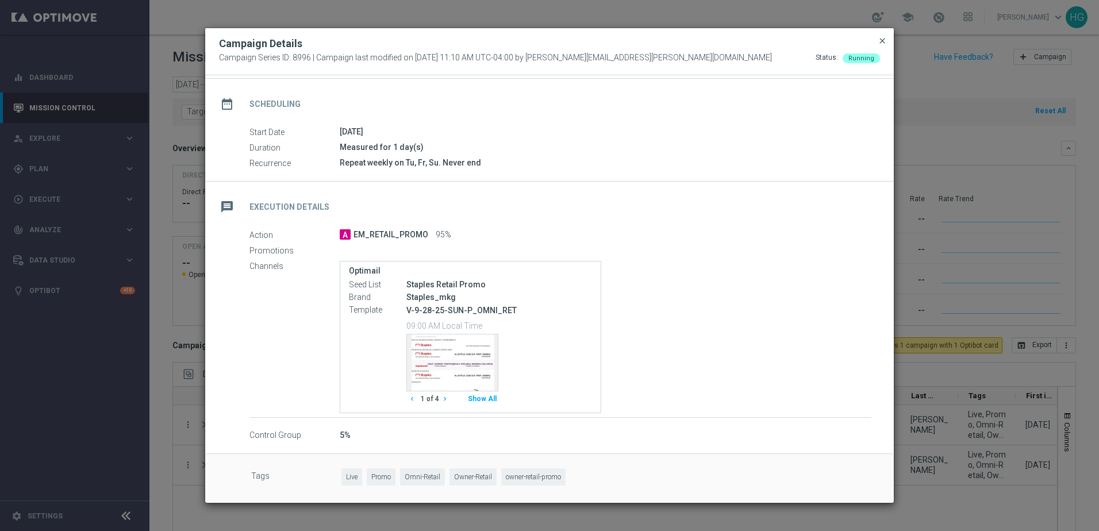
click at [883, 41] on span "close" at bounding box center [882, 40] width 9 height 9
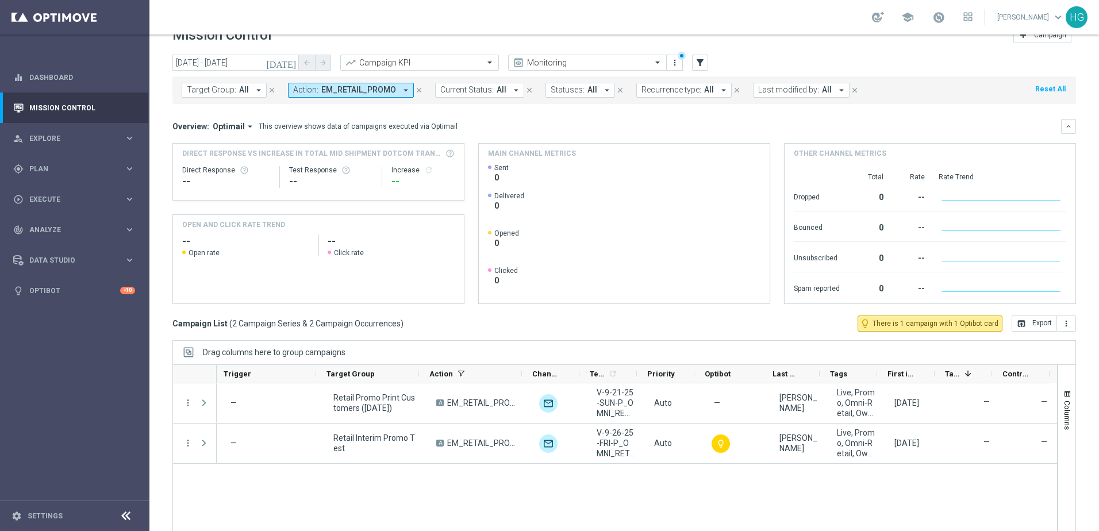
scroll to position [0, 0]
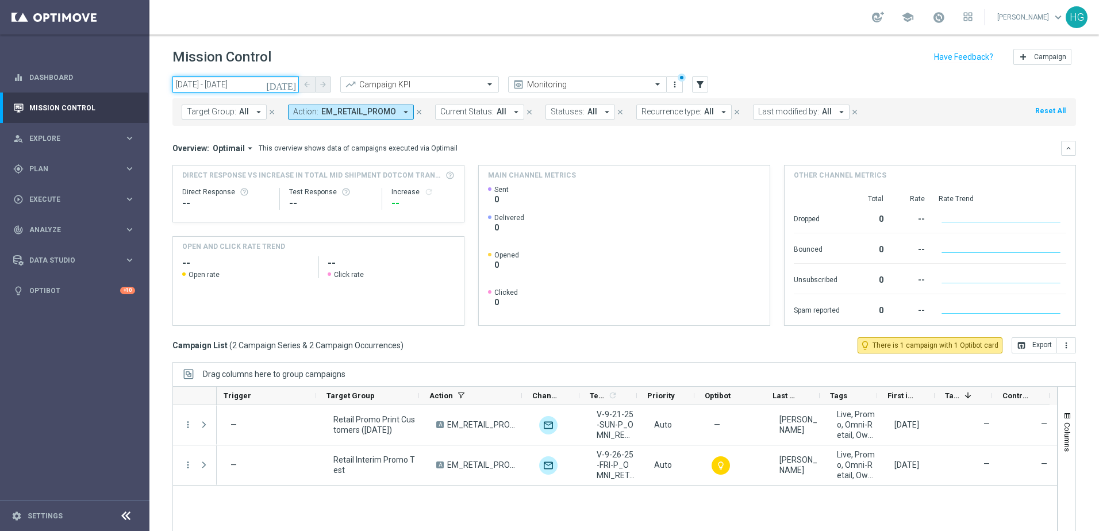
click at [268, 85] on input "28 Sep 2025 - 28 Sep 2025" at bounding box center [235, 84] width 126 height 16
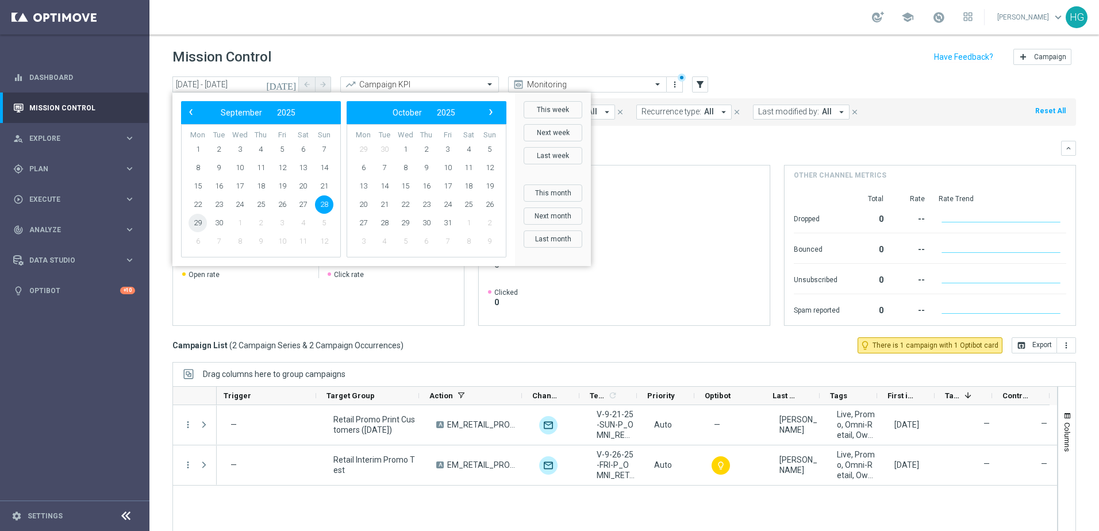
click at [191, 224] on span "29" at bounding box center [197, 223] width 18 height 18
click at [214, 224] on span "30" at bounding box center [219, 223] width 18 height 18
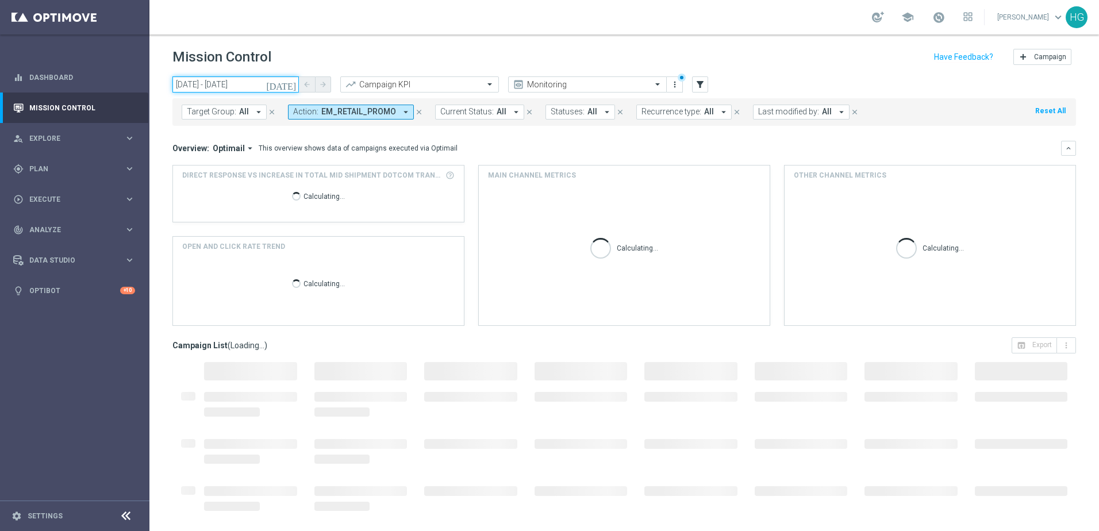
click at [233, 82] on input "29 Sep 2025 - 30 Sep 2025" at bounding box center [235, 84] width 126 height 16
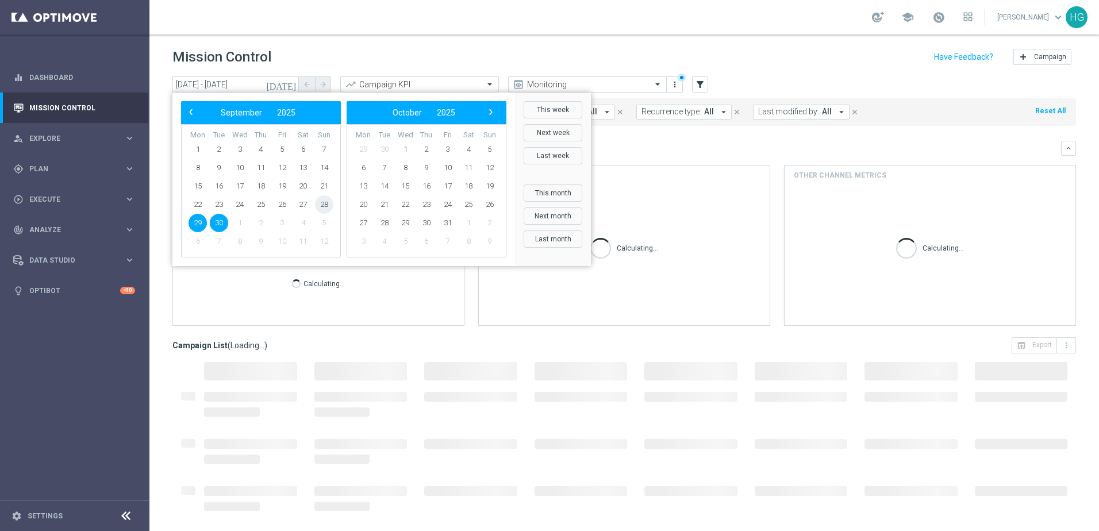
click at [328, 207] on span "28" at bounding box center [324, 204] width 18 height 18
click at [325, 205] on span "28" at bounding box center [324, 204] width 18 height 18
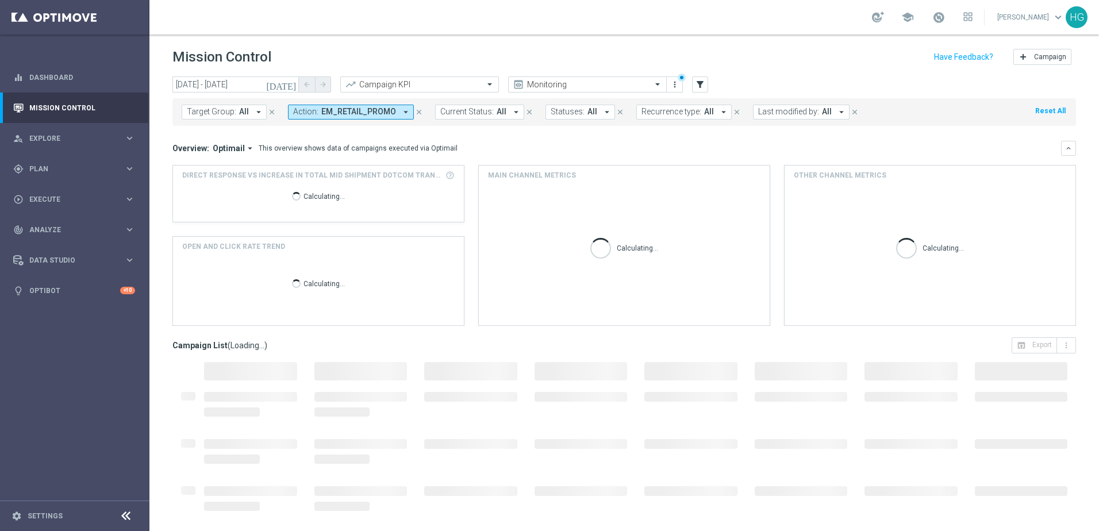
click at [341, 63] on div "Mission Control add Campaign" at bounding box center [623, 57] width 903 height 22
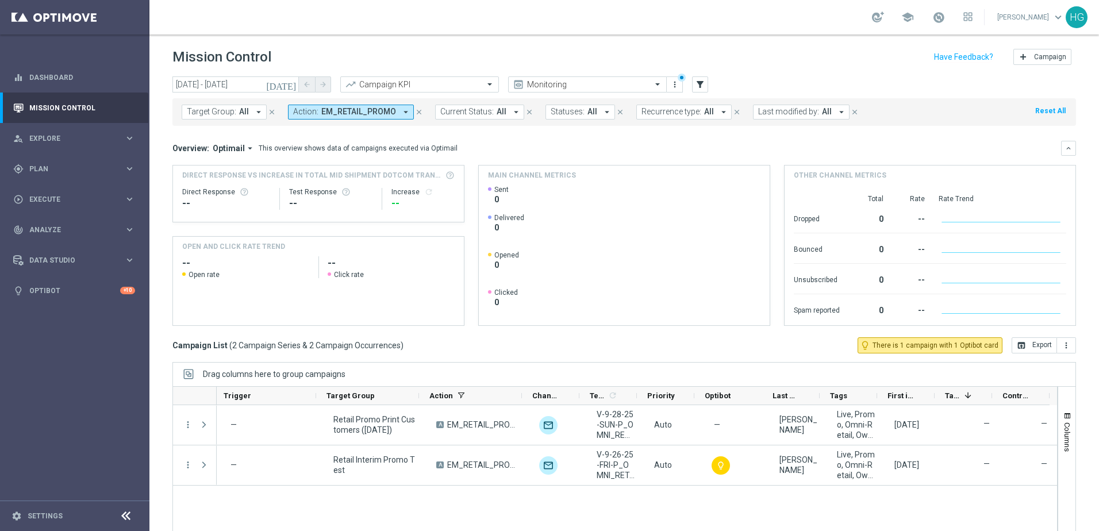
click at [776, 69] on header "Mission Control add Campaign" at bounding box center [623, 55] width 949 height 42
click at [230, 82] on input "28 Sep 2025 - 28 Sep 2025" at bounding box center [235, 84] width 126 height 16
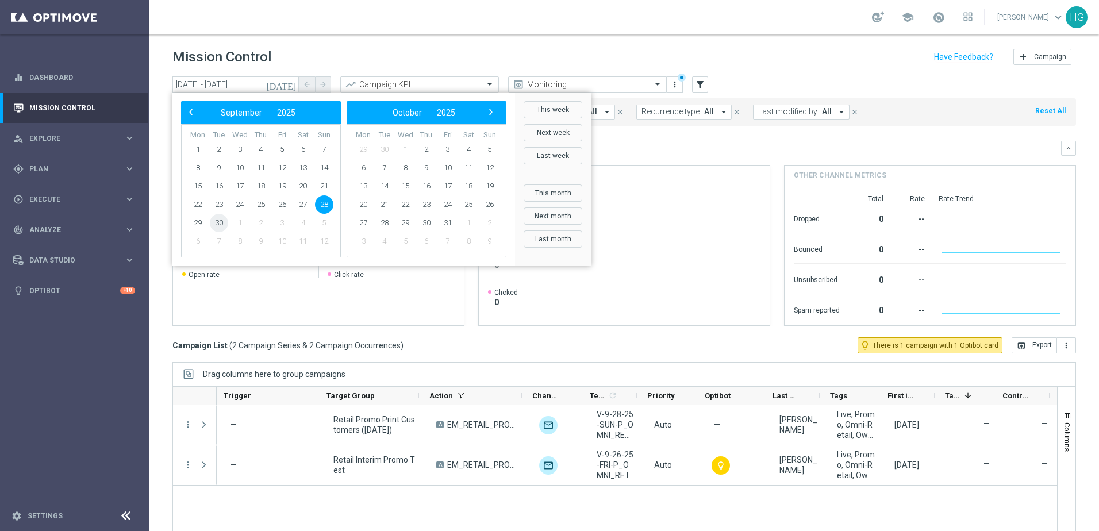
click at [219, 223] on span "30" at bounding box center [219, 223] width 18 height 18
click at [219, 221] on span "30" at bounding box center [219, 223] width 18 height 18
type input "30 Sep 2025 - 30 Sep 2025"
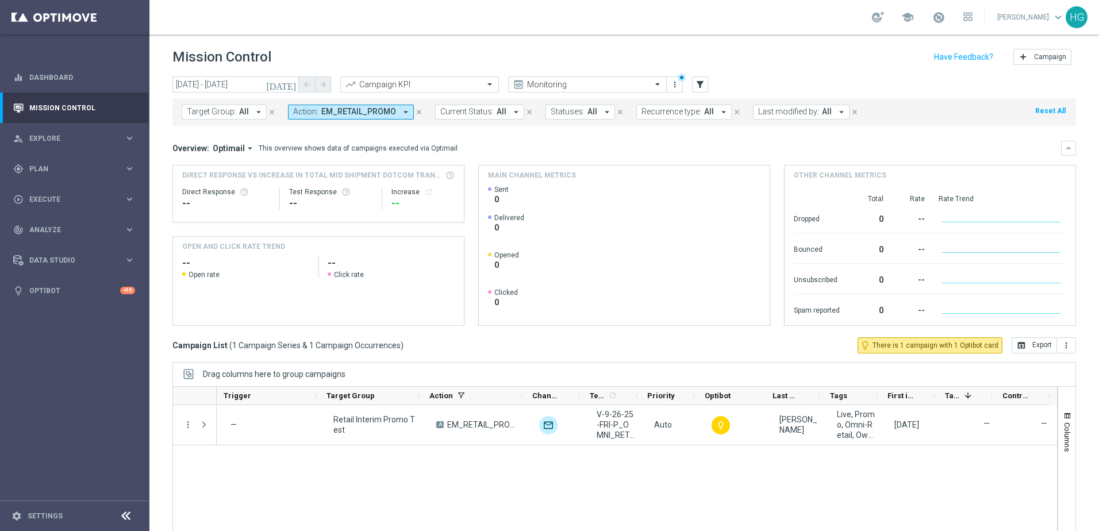
click at [602, 37] on header "Mission Control add Campaign" at bounding box center [623, 55] width 949 height 42
click at [63, 74] on link "Dashboard" at bounding box center [82, 77] width 106 height 30
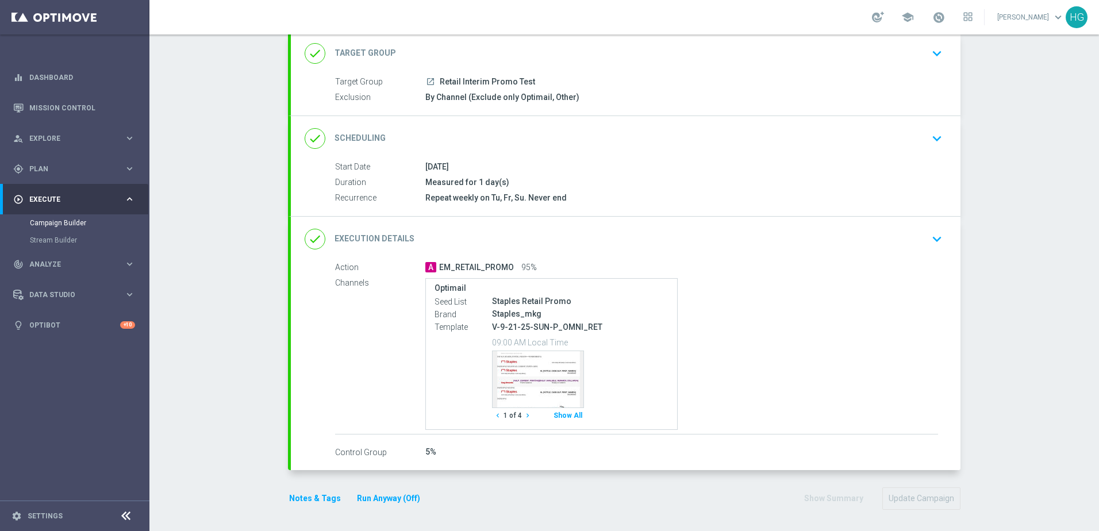
scroll to position [74, 0]
click at [932, 234] on icon "keyboard_arrow_down" at bounding box center [936, 237] width 17 height 17
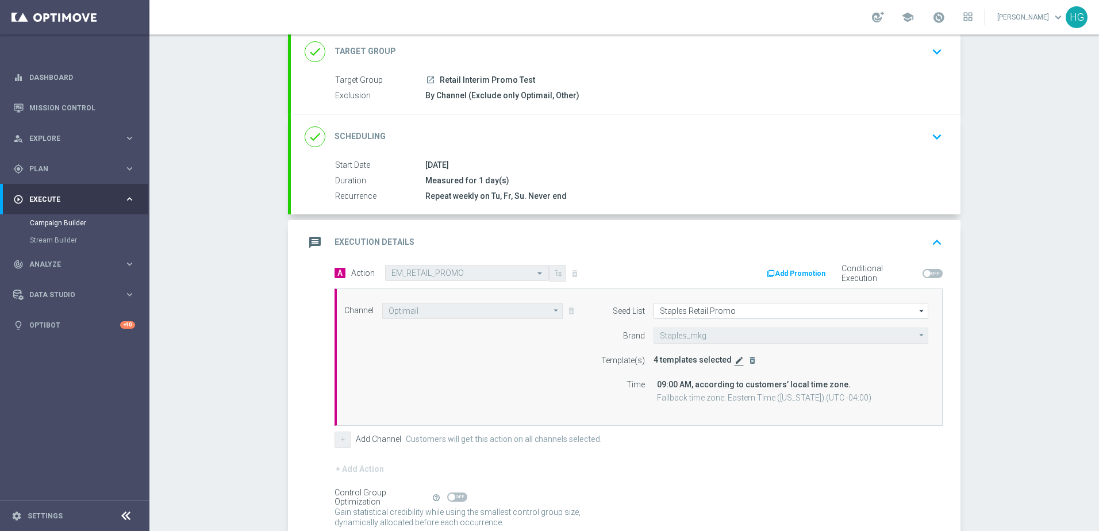
click at [734, 361] on icon "edit" at bounding box center [738, 360] width 9 height 9
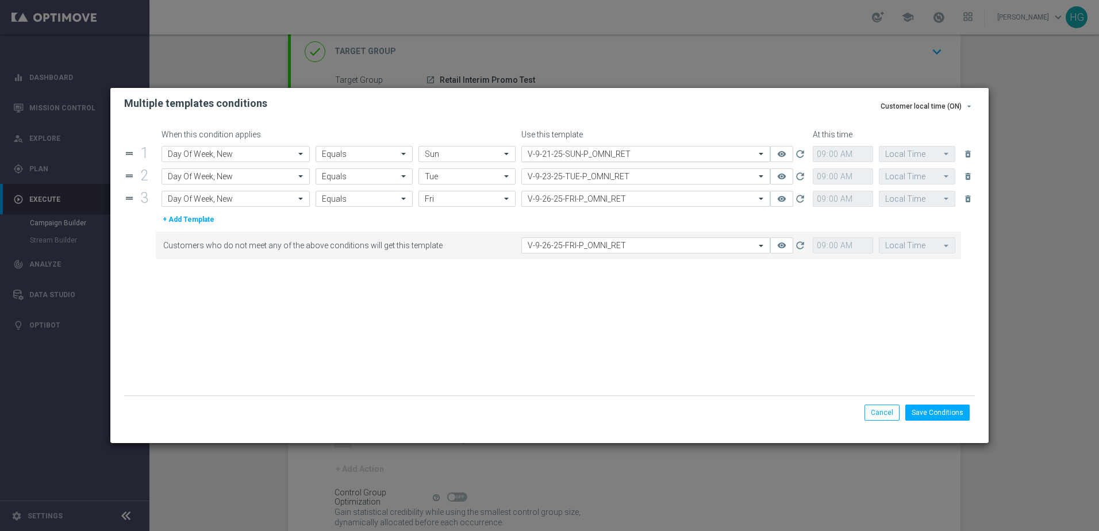
click at [602, 155] on input "text" at bounding box center [634, 154] width 213 height 10
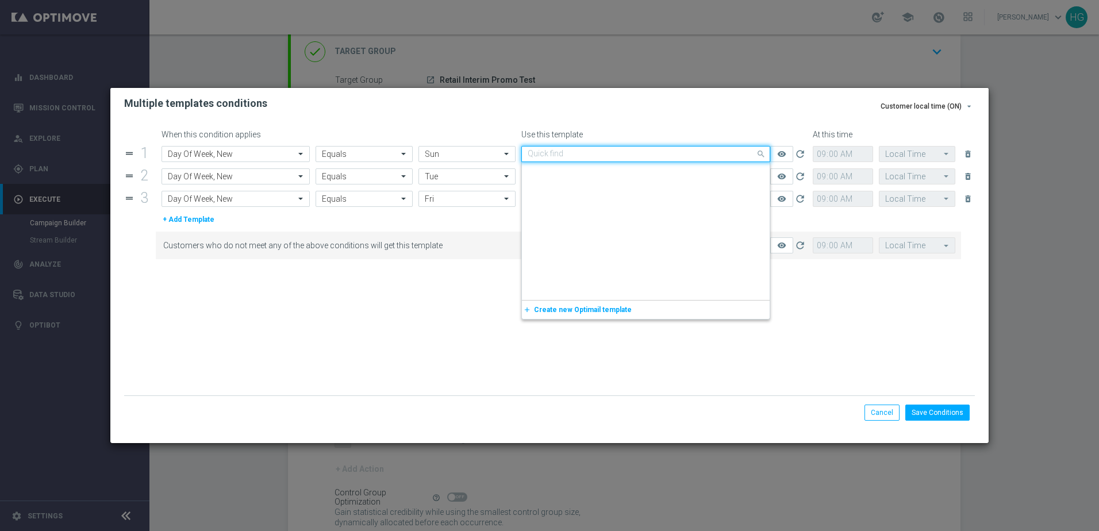
scroll to position [249307, 0]
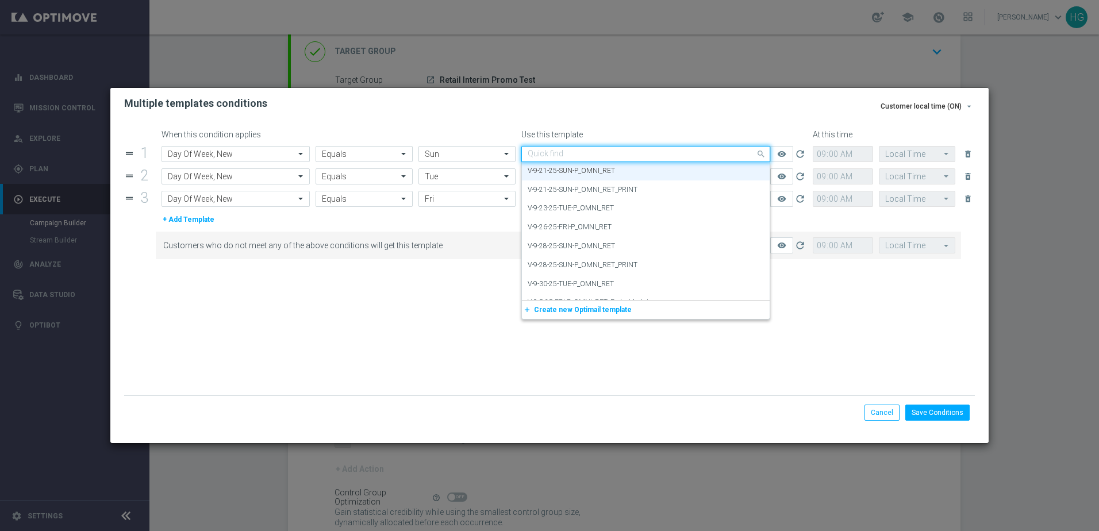
paste input "V-9.28.25-SUN-P_OMNI_RET"
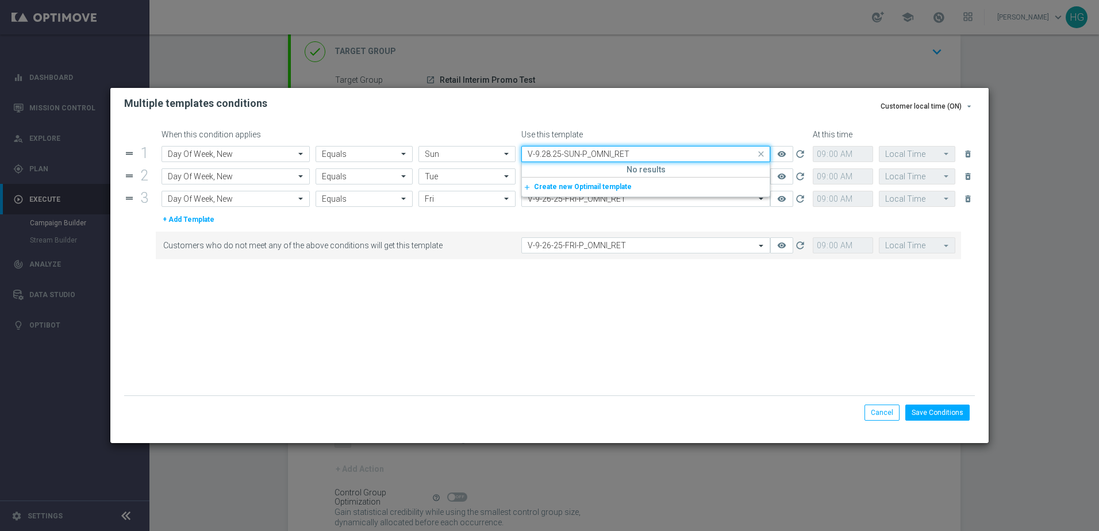
click at [544, 153] on input "V-9.28.25-SUN-P_OMNI_RET" at bounding box center [634, 154] width 213 height 10
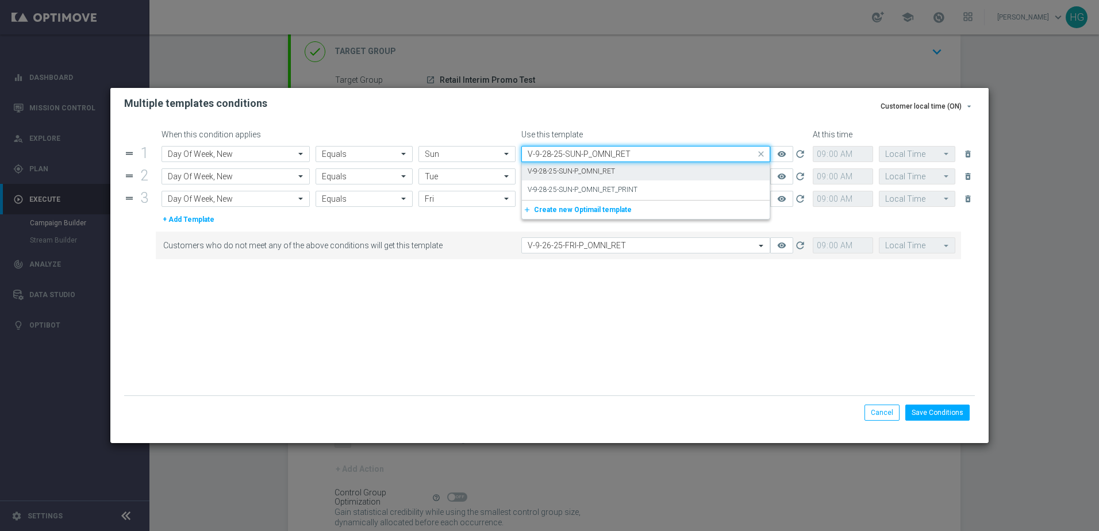
click at [563, 175] on label "V-9-28-25-SUN-P_OMNI_RET" at bounding box center [571, 172] width 87 height 10
type input "V-9-28-25-SUN-P_OMNI_RET"
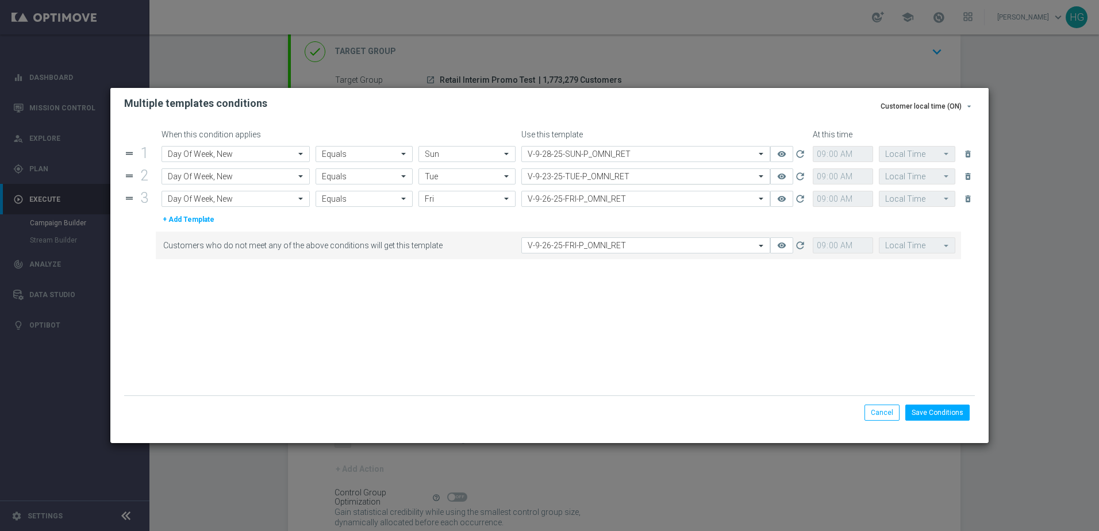
click at [582, 178] on input "text" at bounding box center [634, 177] width 213 height 10
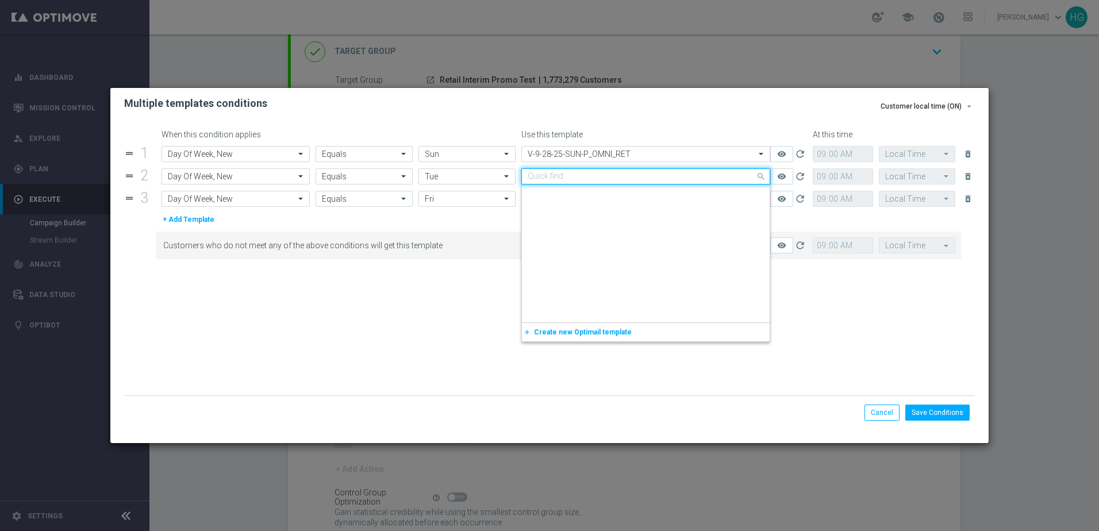
scroll to position [249345, 0]
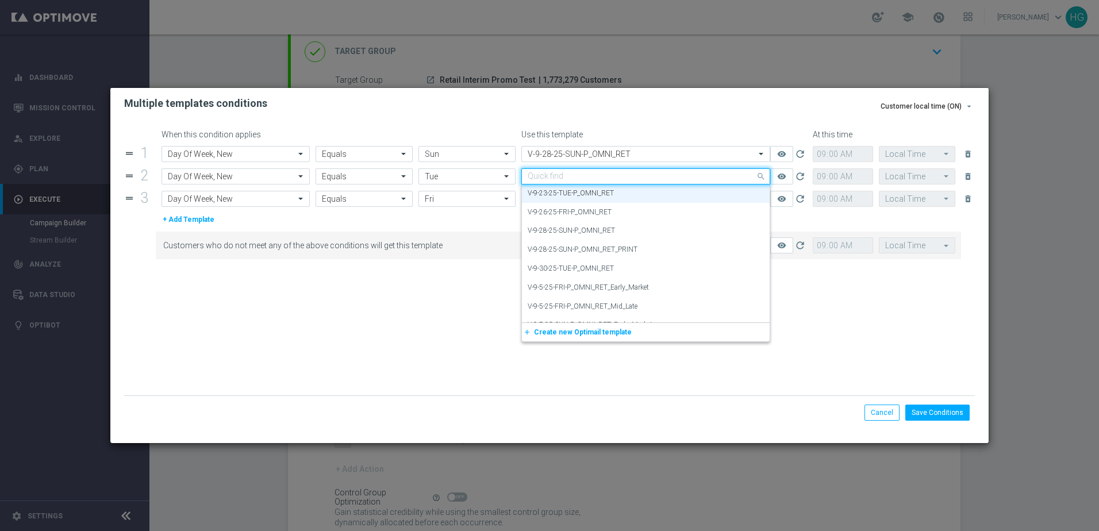
paste input "V-9.30.25-TUE-P_OMNI_RET"
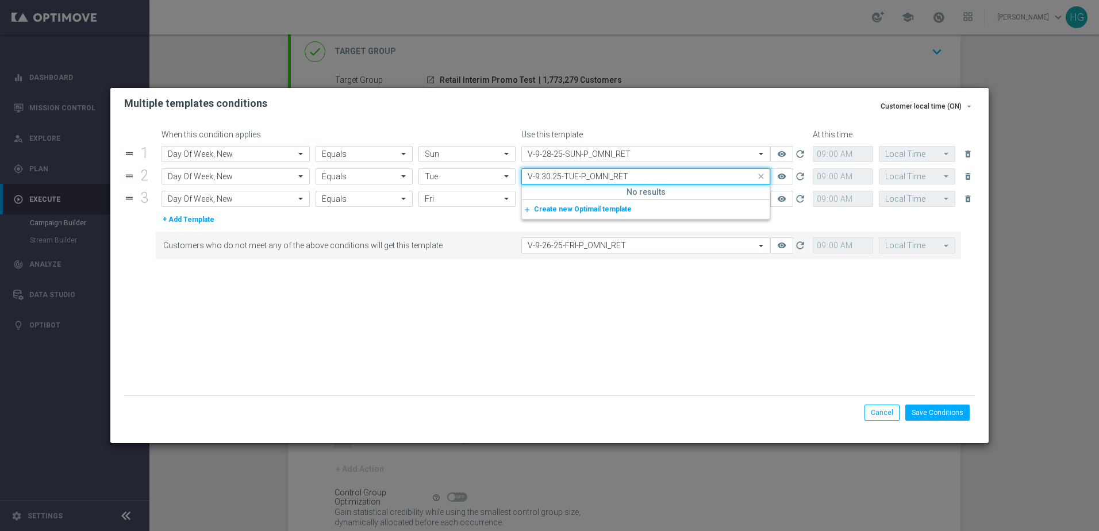
scroll to position [0, 0]
click at [541, 177] on input "V-9.30.25-TUE-P_OMNI_RET" at bounding box center [634, 177] width 213 height 10
click at [544, 190] on label "V-9-30-25-TUE-P_OMNI_RET" at bounding box center [571, 194] width 86 height 10
type input "V-9-30-25-TUE-P_OMNI_RET"
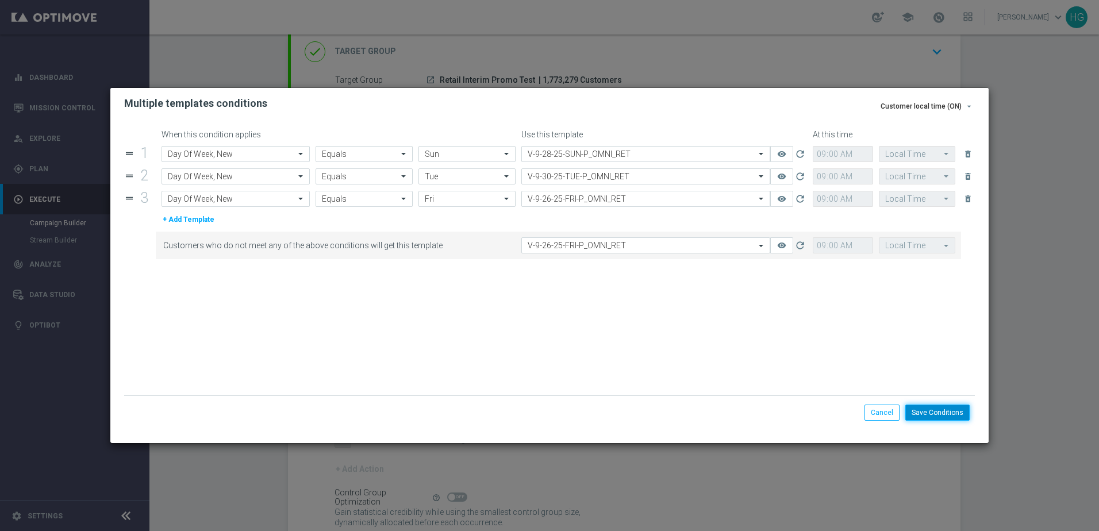
click at [929, 413] on button "Save Conditions" at bounding box center [937, 413] width 64 height 16
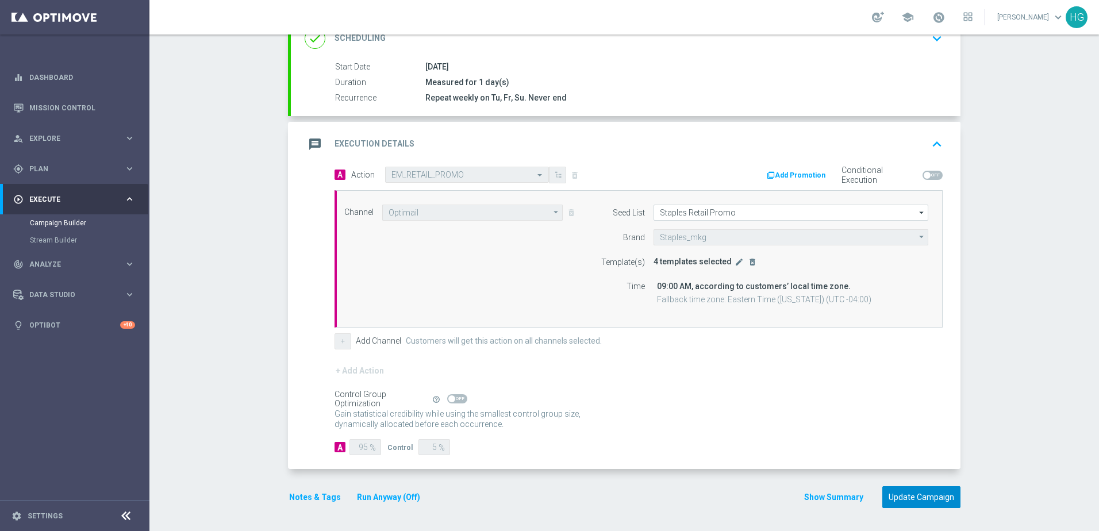
click at [918, 497] on button "Update Campaign" at bounding box center [921, 497] width 78 height 22
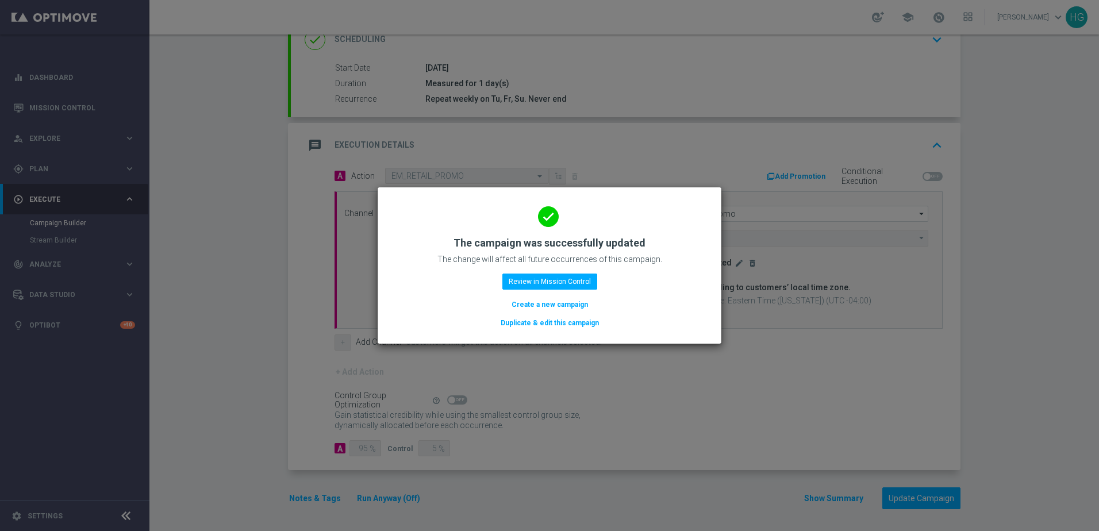
scroll to position [172, 0]
click at [568, 280] on button "Review in Mission Control" at bounding box center [549, 282] width 95 height 16
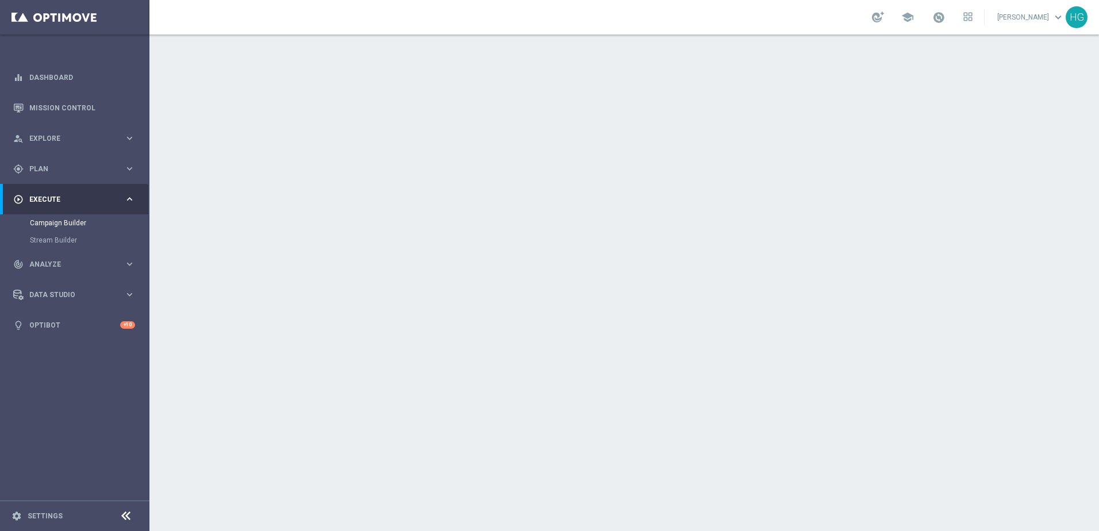
click at [934, 313] on icon "keyboard_arrow_down" at bounding box center [936, 310] width 17 height 17
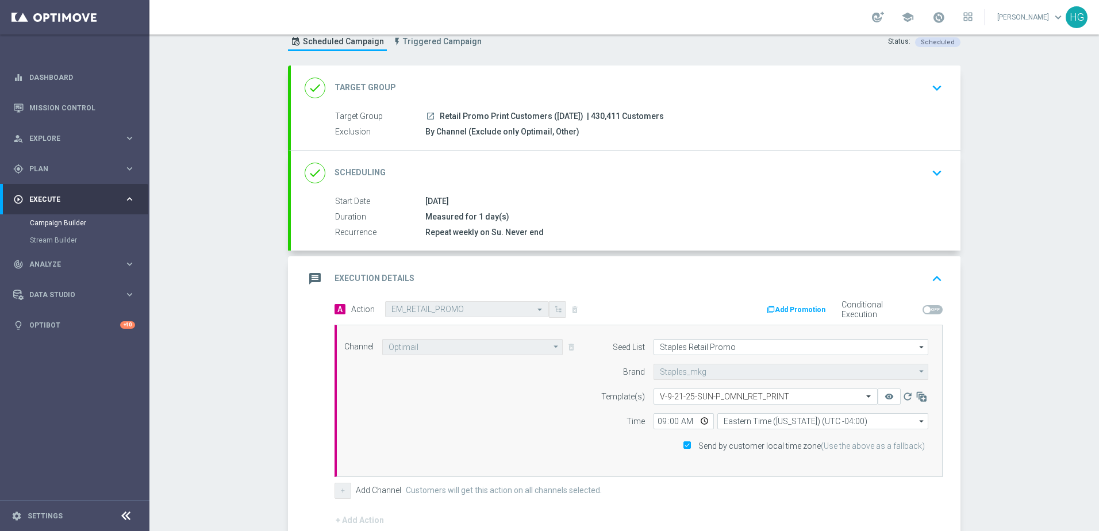
scroll to position [57, 0]
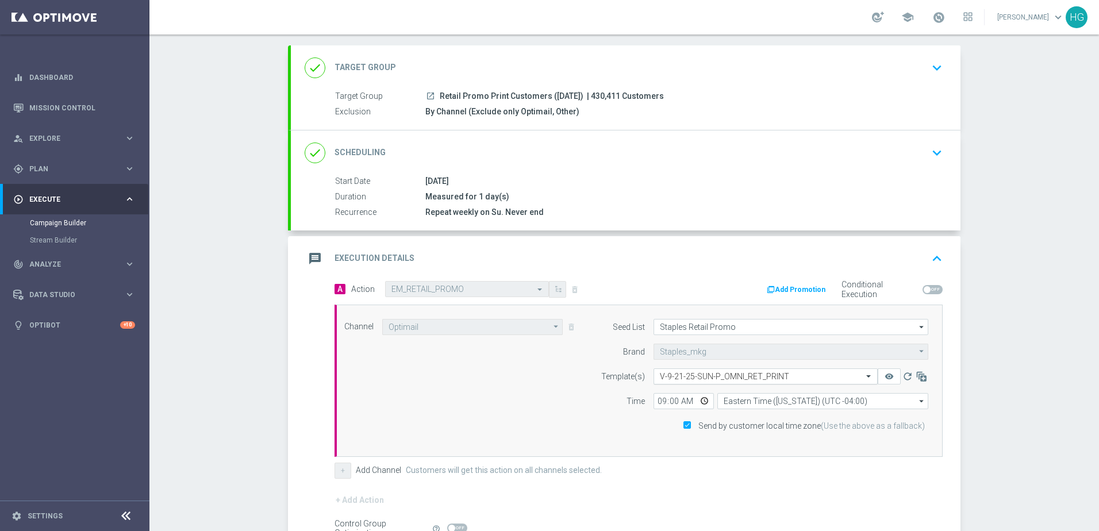
click at [702, 378] on input "text" at bounding box center [754, 377] width 188 height 10
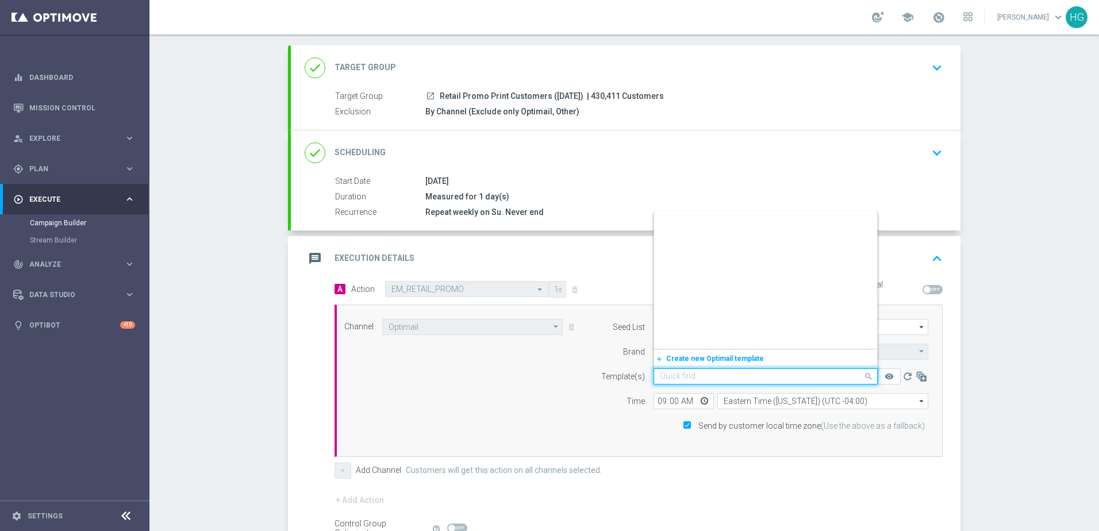
scroll to position [252322, 0]
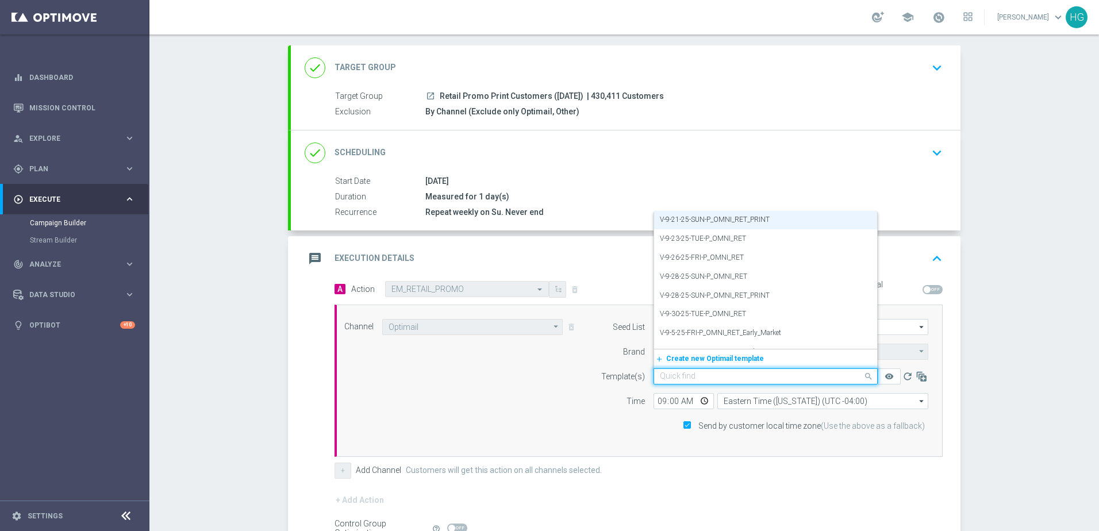
paste input "V-9.28.25-SUN-P_OMNI_RET_PRINT"
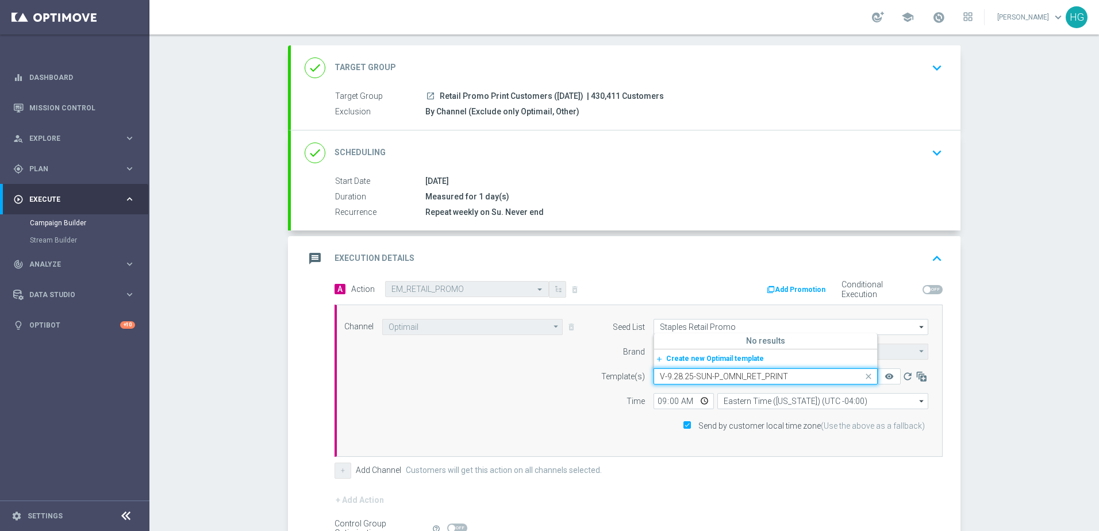
scroll to position [0, 0]
click at [670, 378] on input "V-9.28.25-SUN-P_OMNI_RET_PRINT" at bounding box center [754, 377] width 188 height 10
click at [679, 343] on label "V-9-28-25-SUN-P_OMNI_RET_PRINT" at bounding box center [715, 339] width 110 height 10
type input "V-9-28-25-SUN-P_OMNI_RET_PRINT"
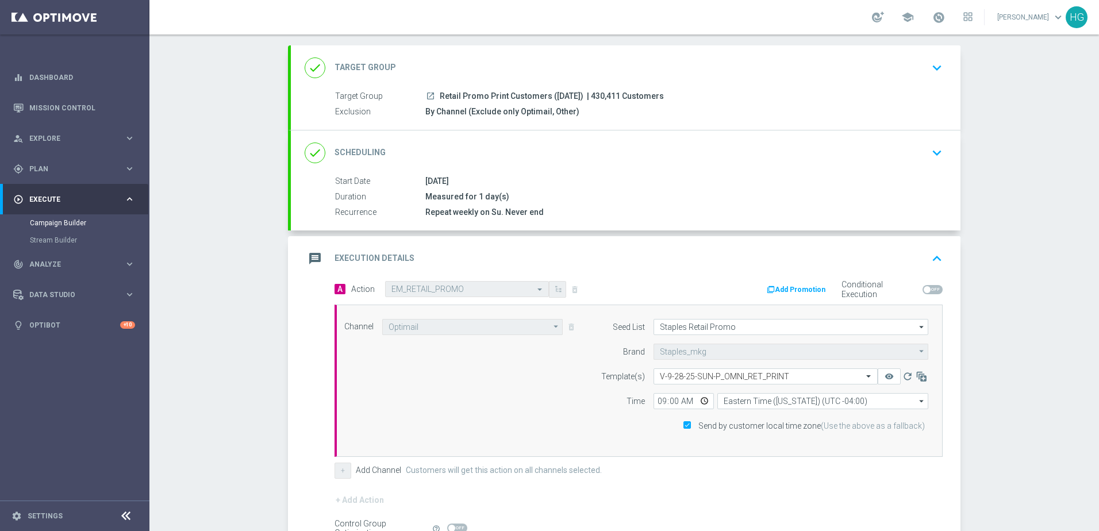
click at [970, 403] on div "Campaign Builder Scheduled Campaign Triggered Campaign Status: Scheduled done T…" at bounding box center [623, 282] width 949 height 497
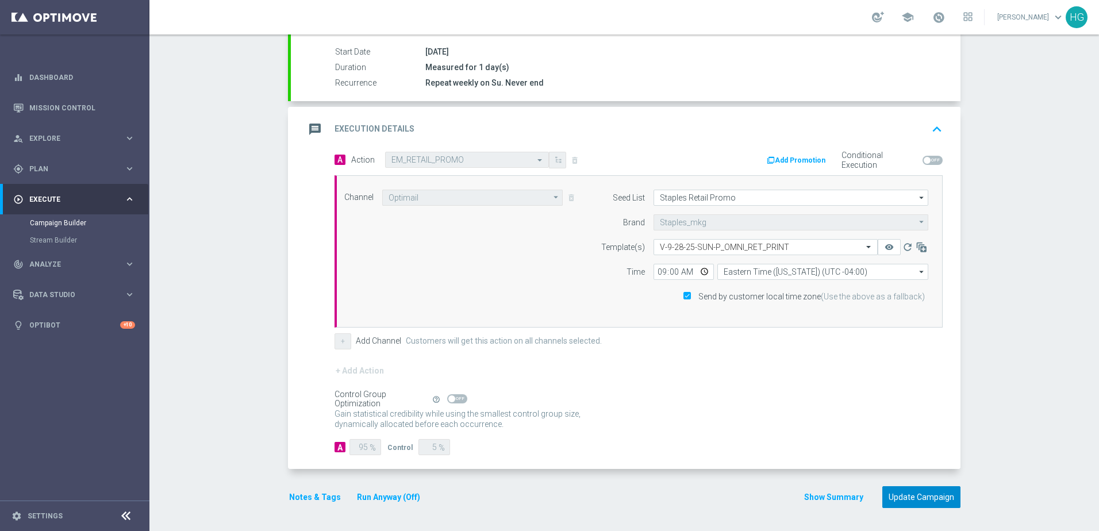
click at [933, 500] on button "Update Campaign" at bounding box center [921, 497] width 78 height 22
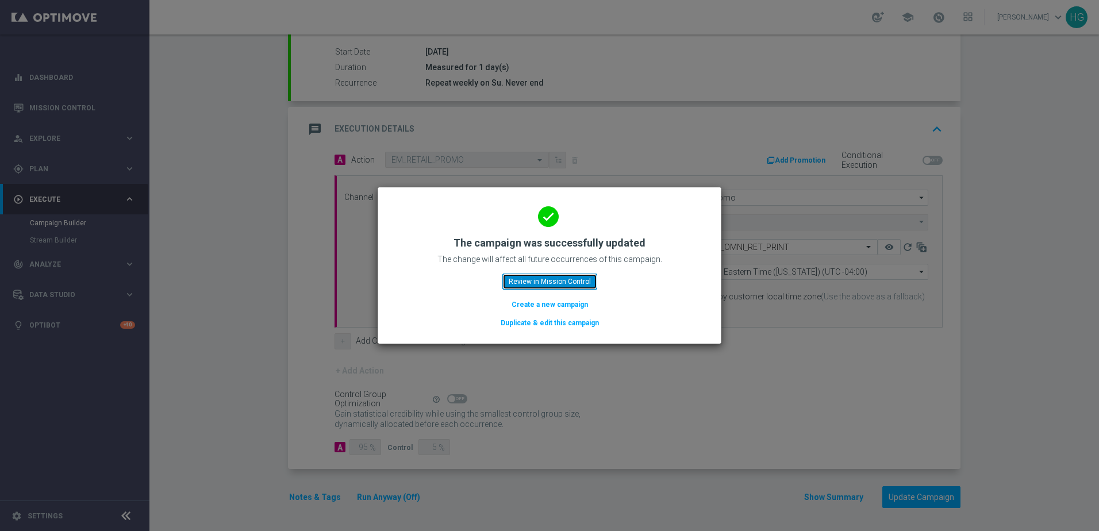
click at [552, 282] on button "Review in Mission Control" at bounding box center [549, 282] width 95 height 16
